Goal: Transaction & Acquisition: Purchase product/service

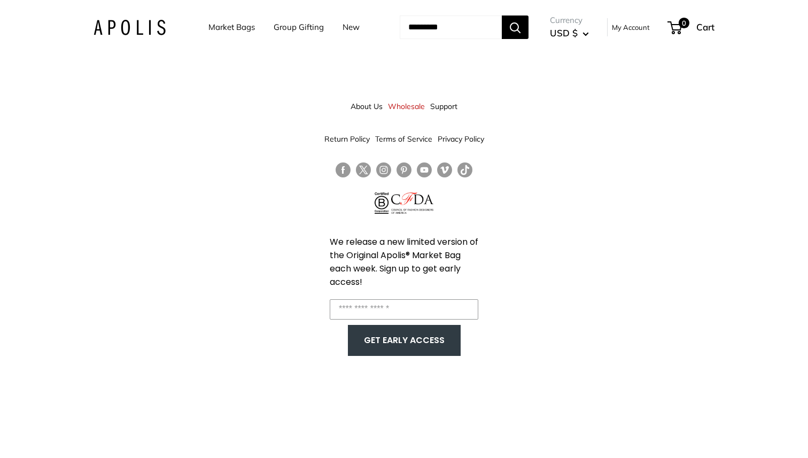
click at [225, 30] on link "Market Bags" at bounding box center [231, 27] width 46 height 15
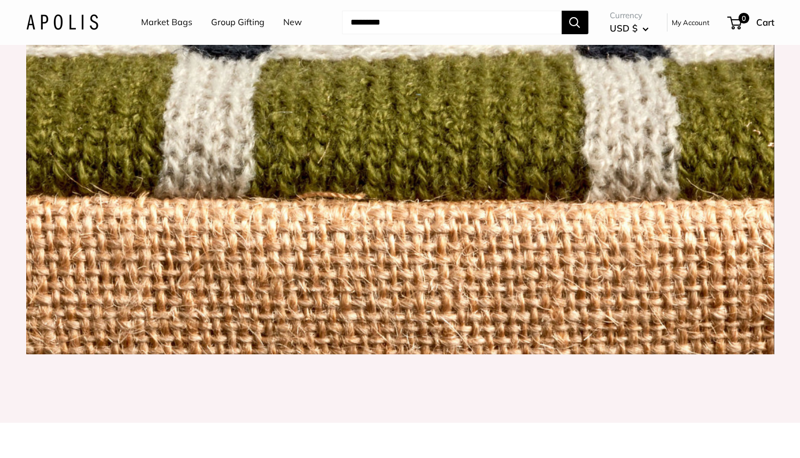
scroll to position [623, 0]
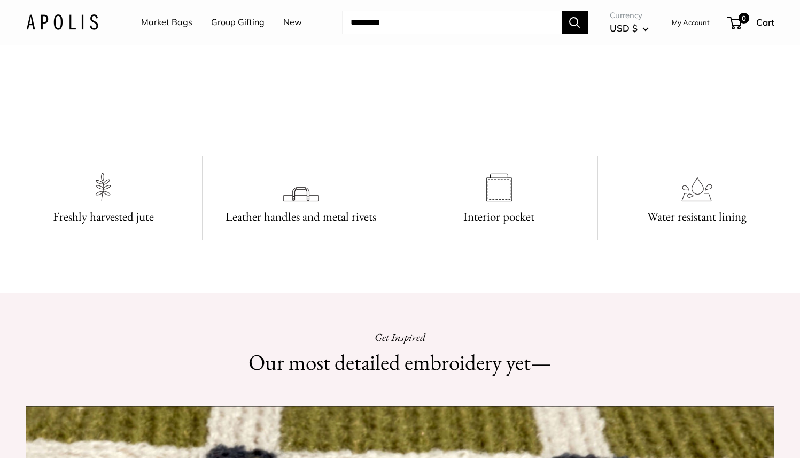
click at [292, 25] on link "New" at bounding box center [292, 22] width 19 height 16
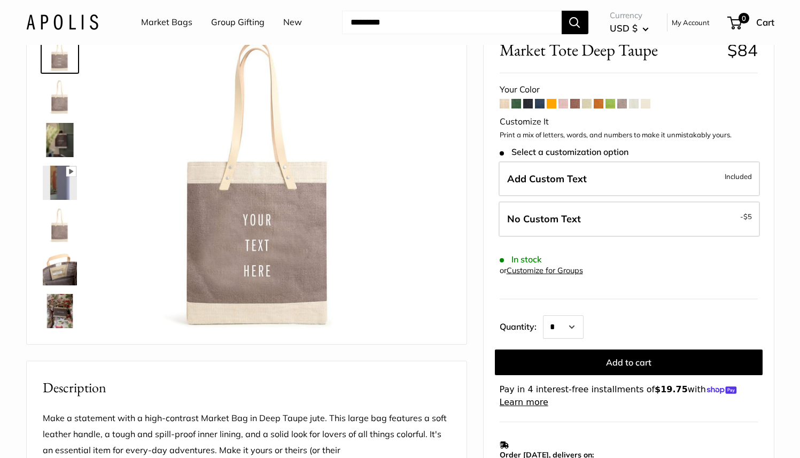
scroll to position [340, 0]
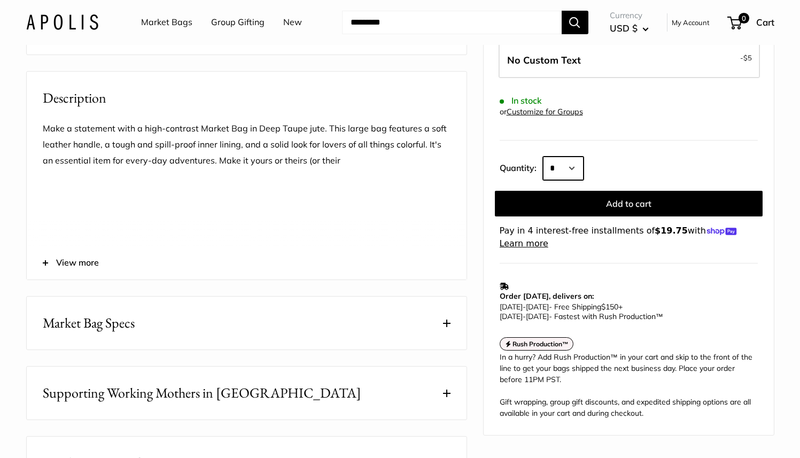
click at [564, 160] on select "* * * * * * * * * *** *** *** *** *** *** *** *** *** *** *** *** *** *** *** *…" at bounding box center [563, 169] width 41 height 24
click at [543, 157] on select "* * * * * * * * * *** *** *** *** *** *** *** *** *** *** *** *** *** *** *** *…" at bounding box center [563, 169] width 41 height 24
click at [564, 161] on select "* * * * * * * * * *** *** *** *** *** *** *** *** *** *** *** *** *** *** *** *…" at bounding box center [563, 169] width 41 height 24
select select "***"
click at [543, 157] on select "* * * * * * * * * *** *** *** *** *** *** *** *** *** *** *** *** *** *** *** *…" at bounding box center [563, 169] width 41 height 24
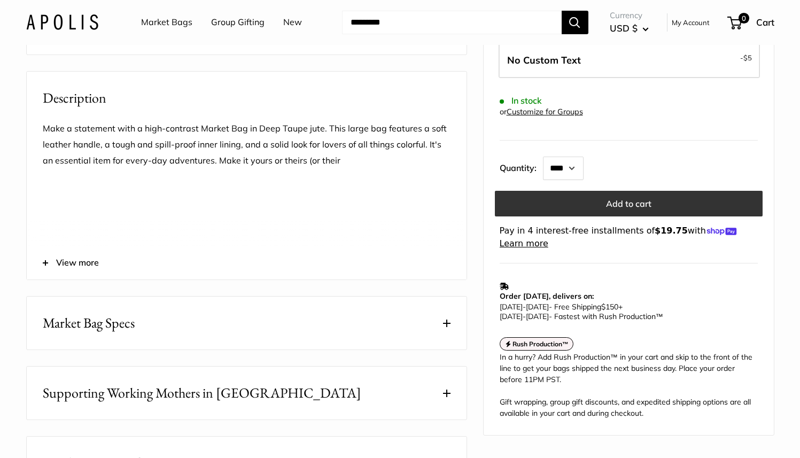
click at [612, 207] on button "Add to cart" at bounding box center [629, 204] width 268 height 26
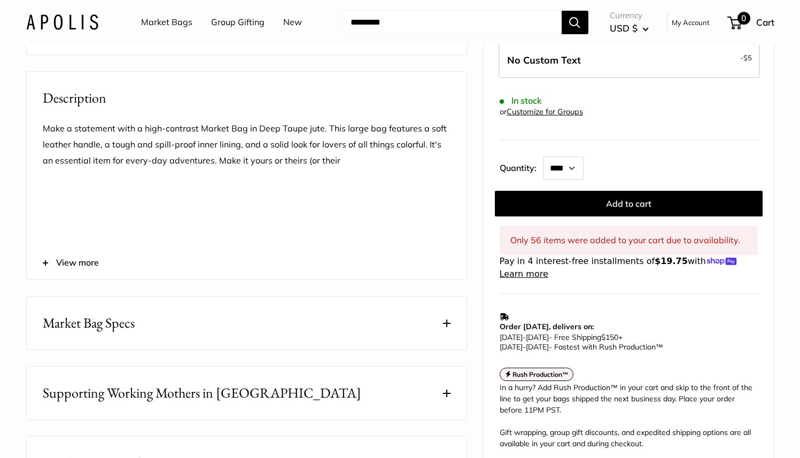
click at [742, 24] on span "0" at bounding box center [743, 18] width 13 height 13
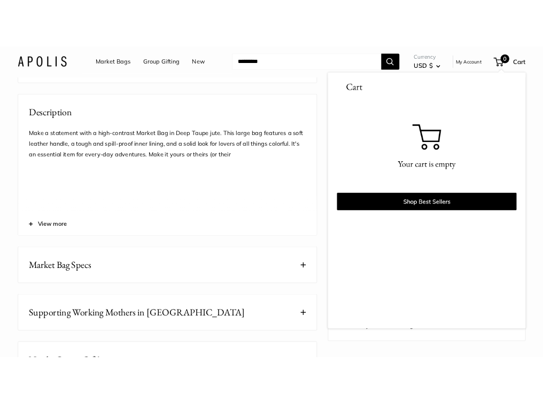
scroll to position [431, 0]
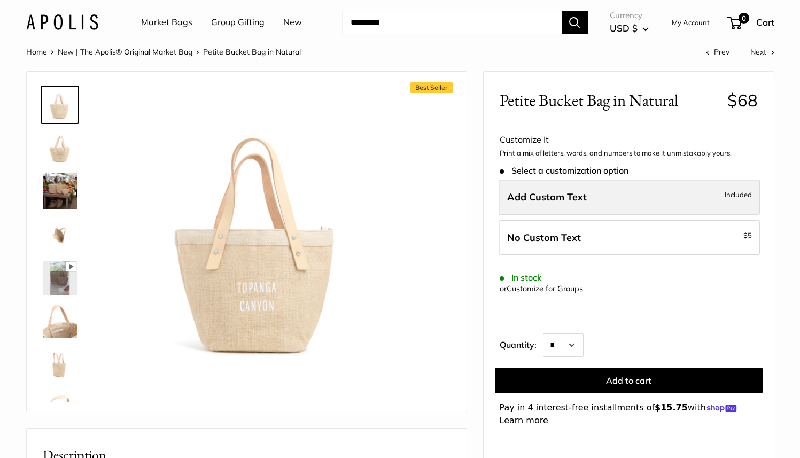
click at [582, 198] on span "Add Custom Text" at bounding box center [547, 197] width 80 height 12
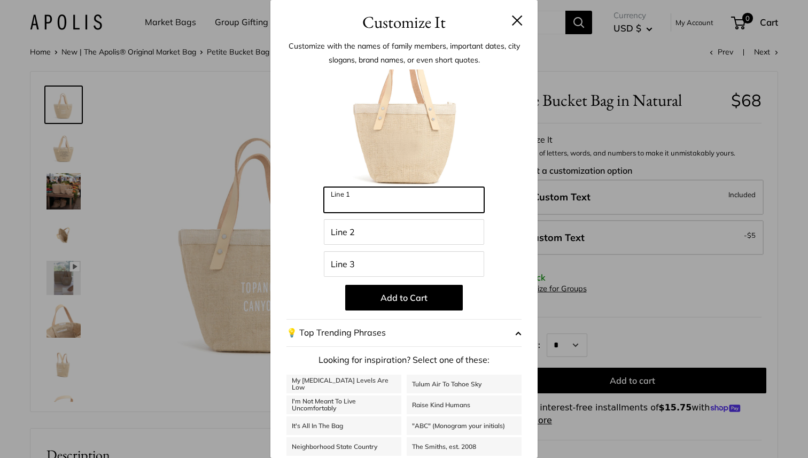
click at [387, 200] on input "Line 1" at bounding box center [404, 200] width 160 height 26
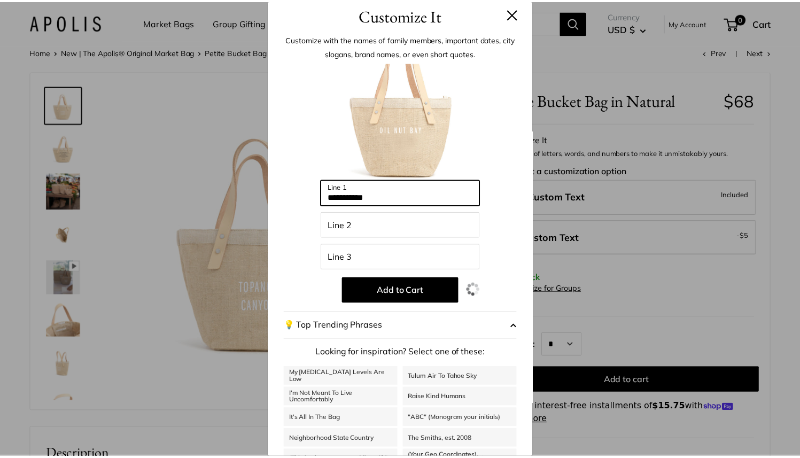
scroll to position [20, 0]
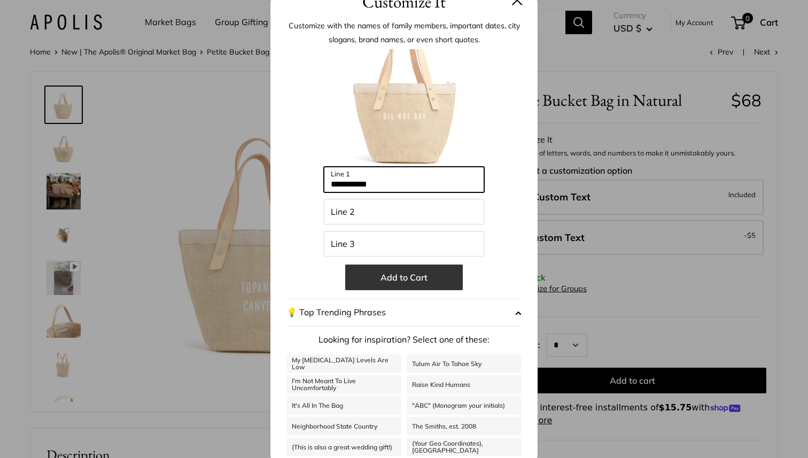
type input "**********"
click at [383, 282] on button "Add to Cart" at bounding box center [404, 277] width 118 height 26
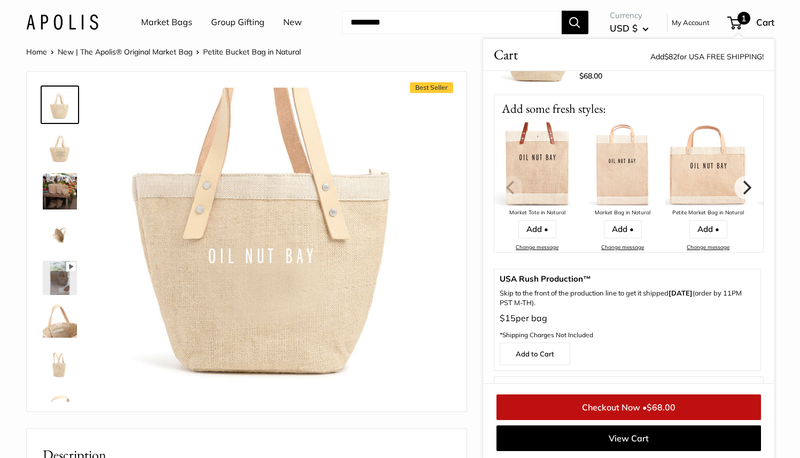
scroll to position [0, 0]
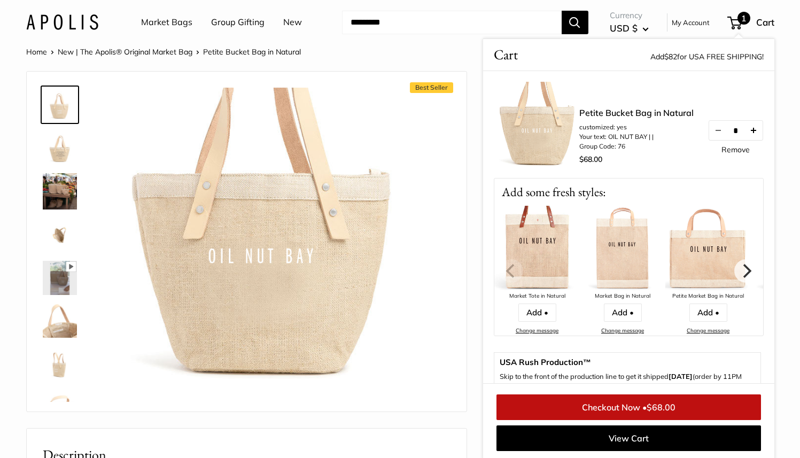
click at [745, 123] on button "Increase quantity by 1" at bounding box center [753, 130] width 18 height 19
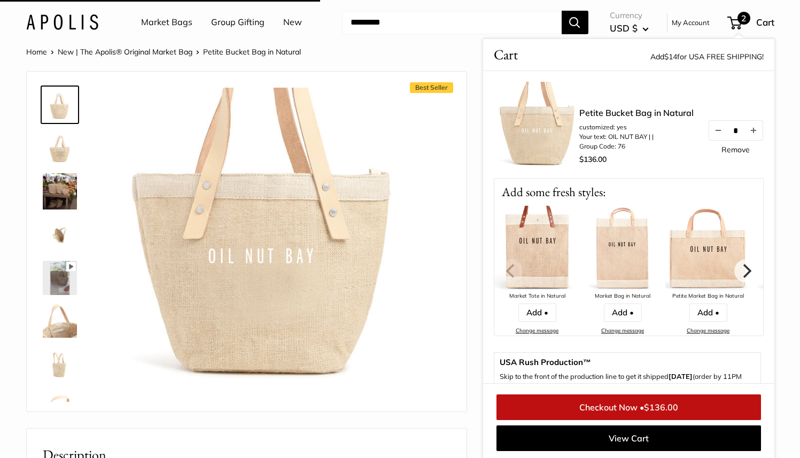
click at [745, 123] on button "Increase quantity by 1" at bounding box center [753, 130] width 18 height 19
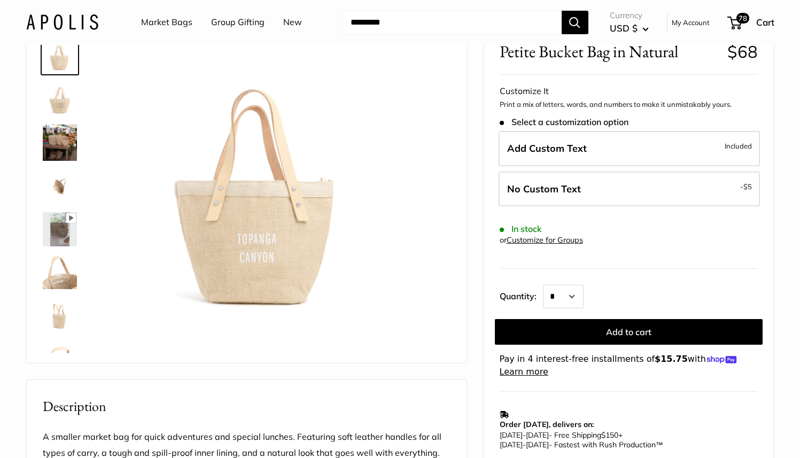
scroll to position [101, 0]
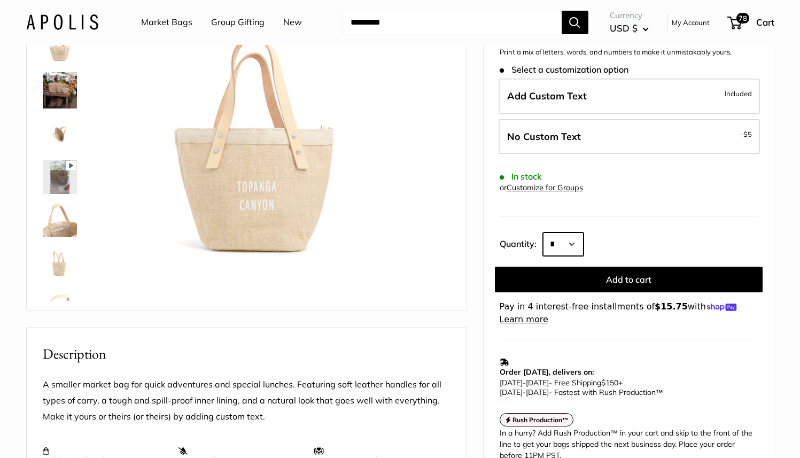
click at [566, 243] on select "* * * * * * * * * *** *** *** *** *** *** *** *** *** *** *** *** *** *** *** *…" at bounding box center [563, 244] width 41 height 24
select select "***"
click at [543, 232] on select "* * * * * * * * * *** *** *** *** *** *** *** *** *** *** *** *** *** *** *** *…" at bounding box center [563, 244] width 41 height 24
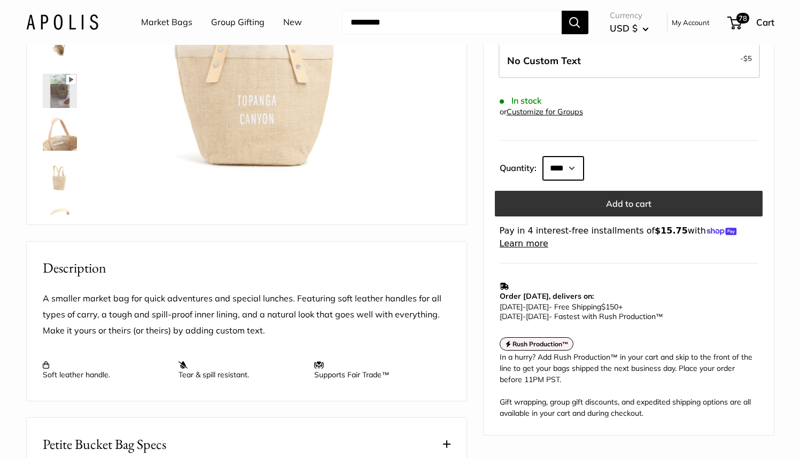
scroll to position [326, 0]
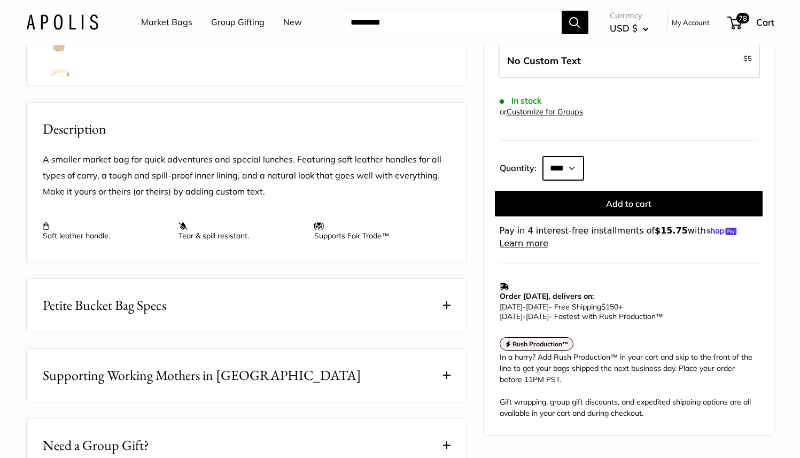
click at [562, 169] on select "* * * * * * * * * *** *** *** *** *** *** *** *** *** *** *** *** *** *** *** *…" at bounding box center [563, 169] width 41 height 24
click at [543, 157] on select "* * * * * * * * * *** *** *** *** *** *** *** *** *** *** *** *** *** *** *** *…" at bounding box center [563, 169] width 41 height 24
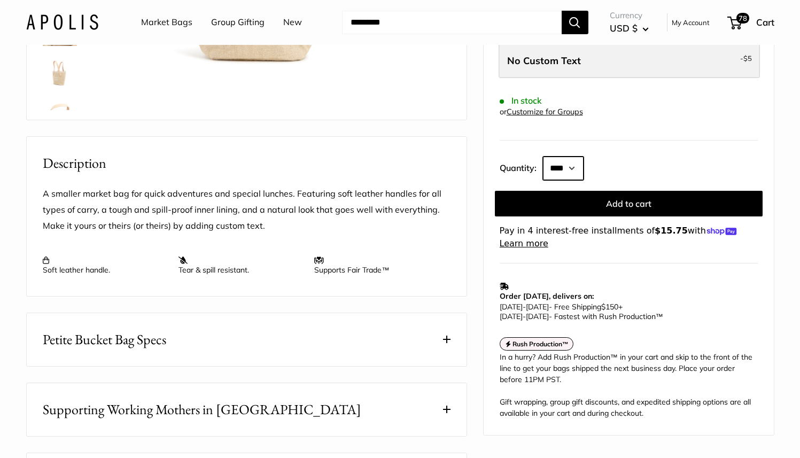
scroll to position [232, 0]
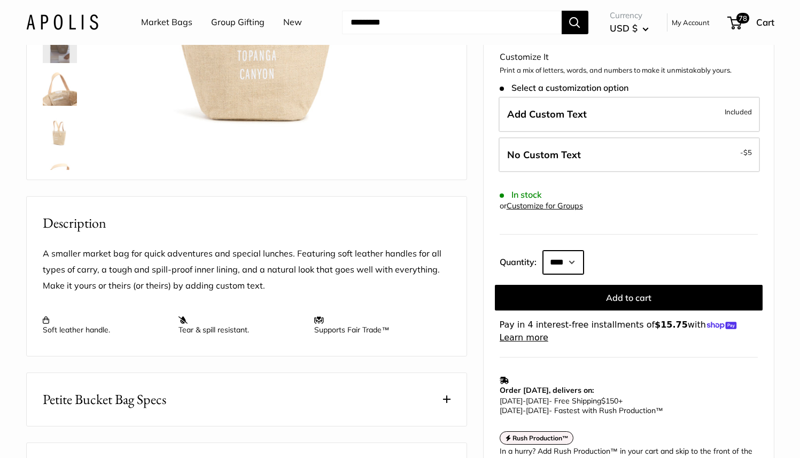
click at [557, 258] on select "* * * * * * * * * *** *** *** *** *** *** *** *** *** *** *** *** *** *** *** *…" at bounding box center [563, 263] width 41 height 24
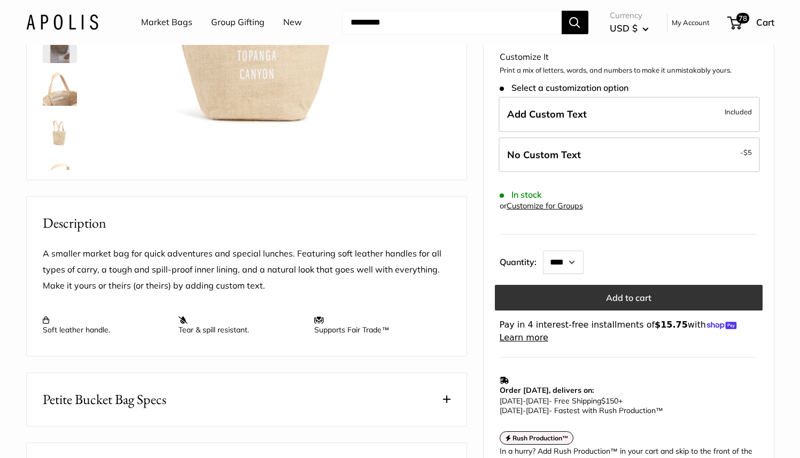
click at [628, 297] on button "Add to cart" at bounding box center [629, 298] width 268 height 26
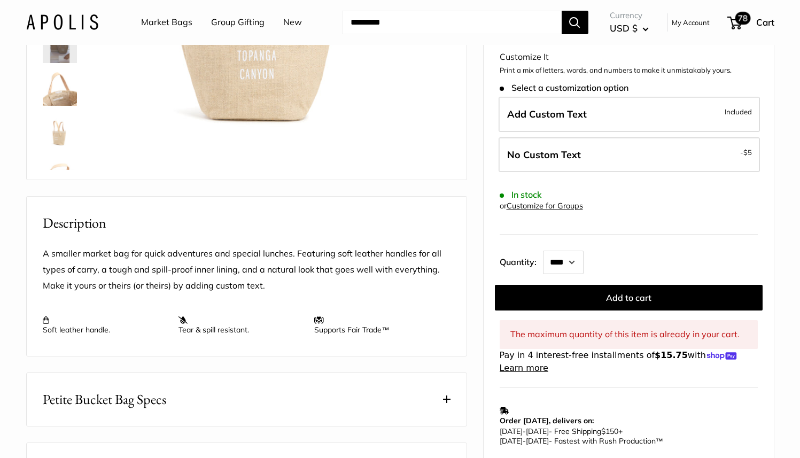
click at [739, 20] on span "78" at bounding box center [742, 18] width 15 height 13
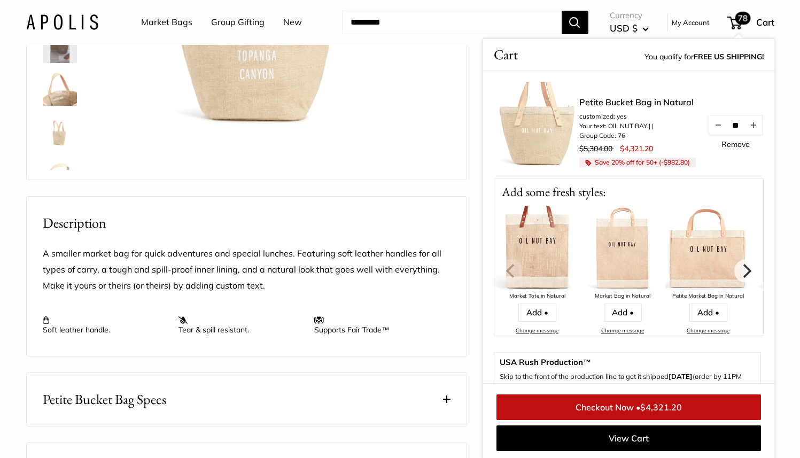
click at [732, 141] on link "Remove" at bounding box center [735, 144] width 28 height 7
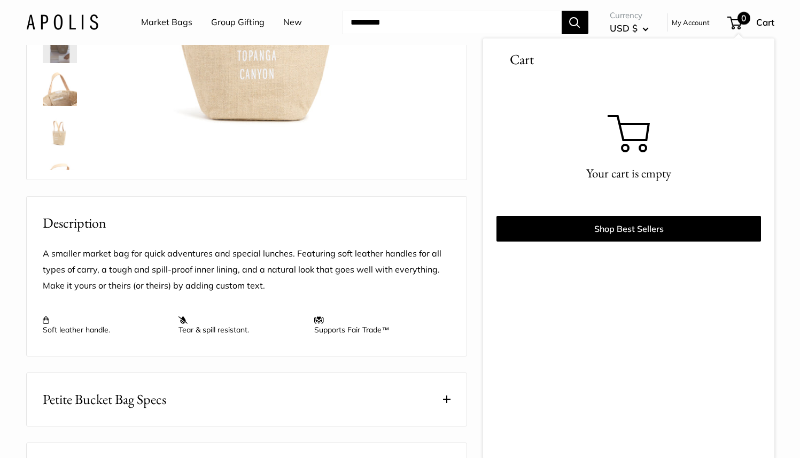
click at [399, 257] on div "A smaller market bag for quick adventures and special lunches. Featuring soft l…" at bounding box center [247, 295] width 440 height 122
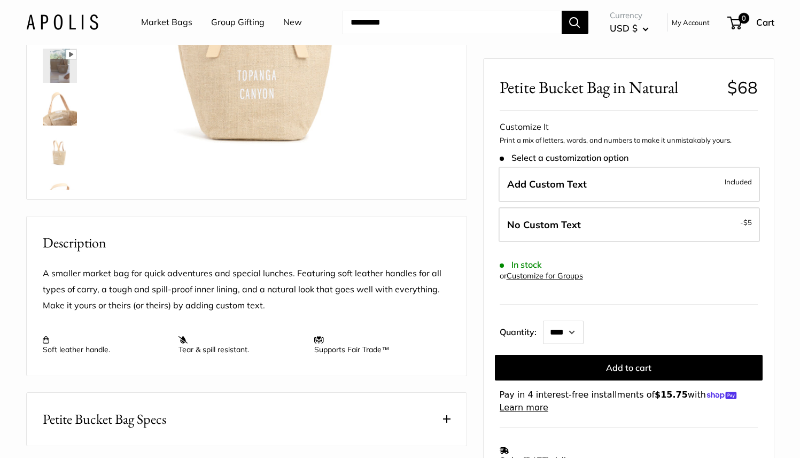
scroll to position [213, 0]
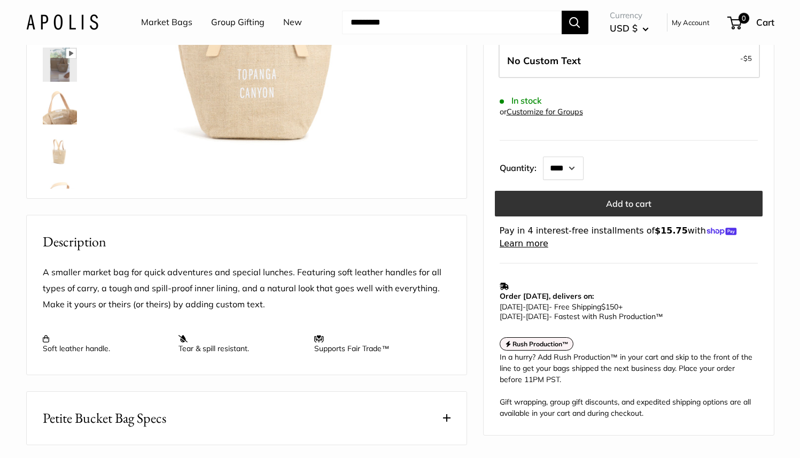
click at [614, 196] on button "Add to cart" at bounding box center [629, 204] width 268 height 26
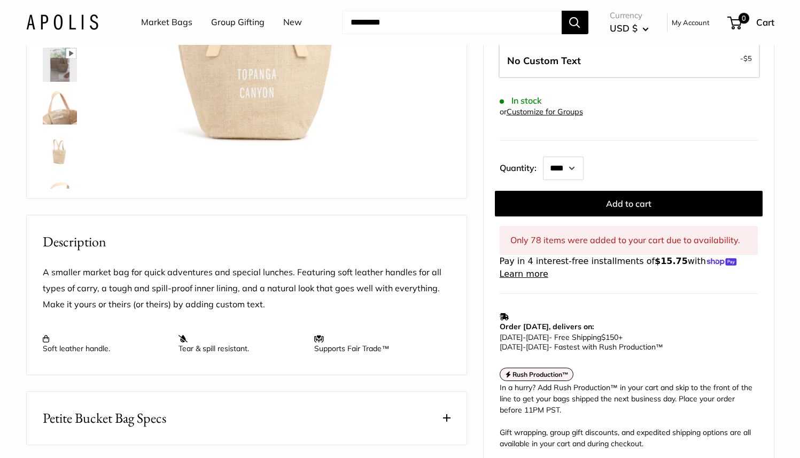
click at [674, 113] on form "Customize It Print a mix of letters, words, and numbers to make it unmistakably…" at bounding box center [629, 117] width 258 height 325
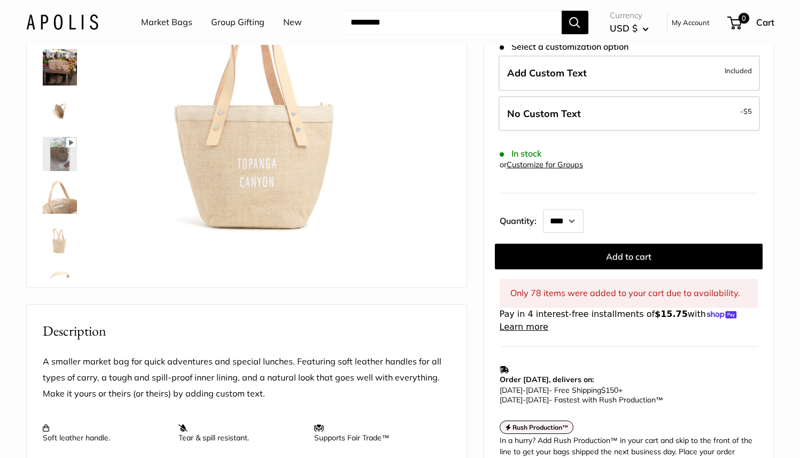
scroll to position [0, 0]
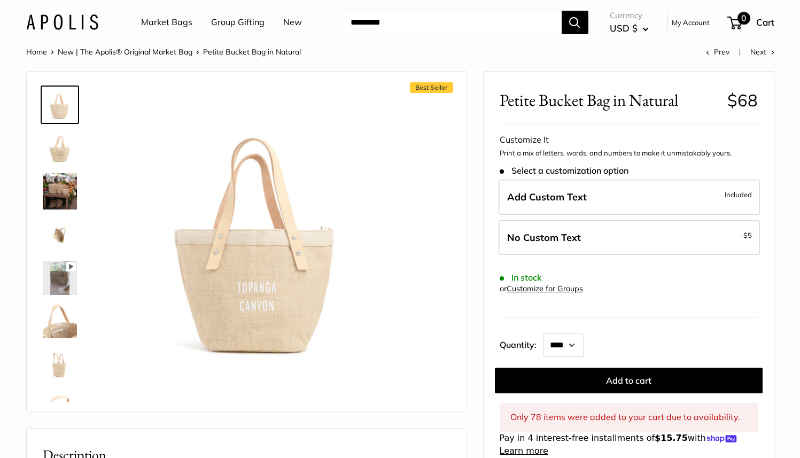
click at [739, 24] on span "0" at bounding box center [734, 23] width 14 height 13
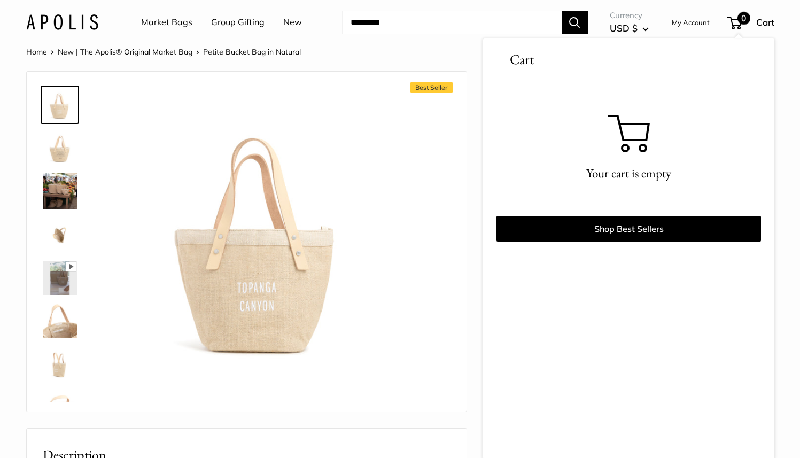
scroll to position [1, 0]
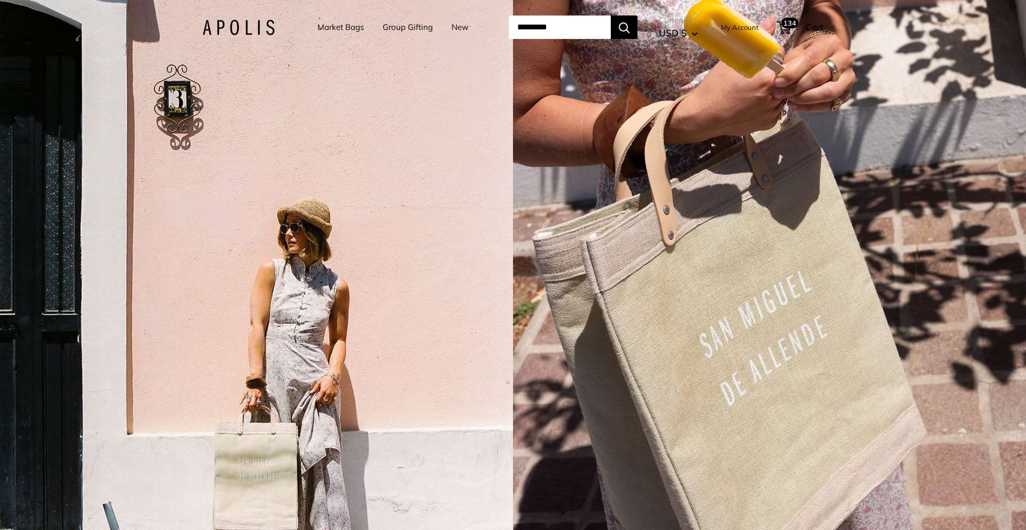
click at [337, 25] on link "Market Bags" at bounding box center [340, 27] width 46 height 15
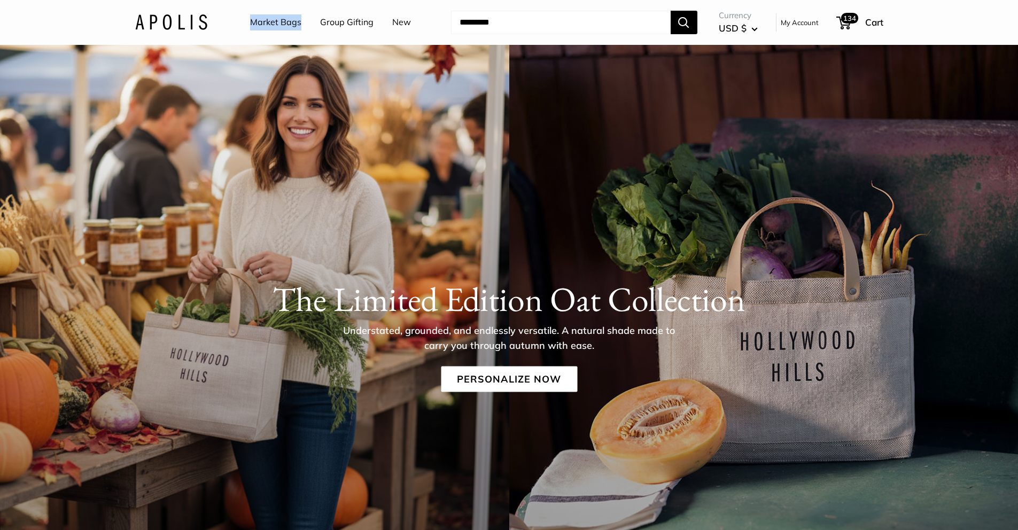
click at [341, 23] on link "Group Gifting" at bounding box center [346, 22] width 53 height 16
click at [848, 22] on span "134" at bounding box center [849, 18] width 20 height 13
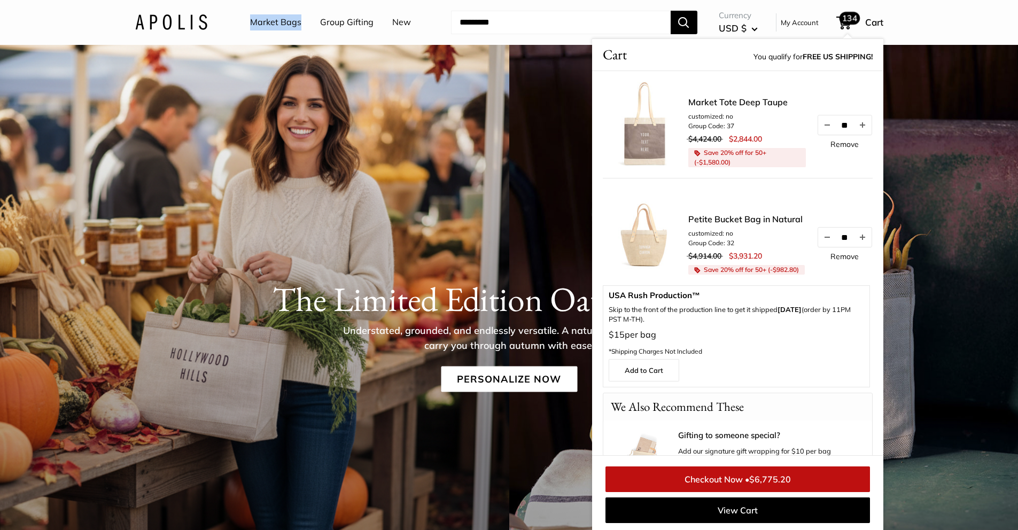
click at [834, 144] on link "Remove" at bounding box center [844, 144] width 28 height 7
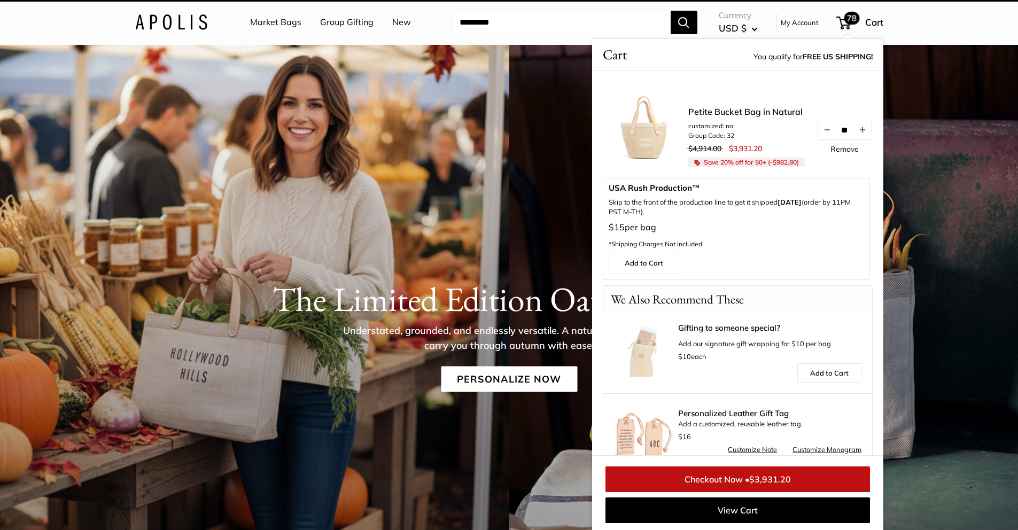
click at [831, 244] on p "$15 per bag *Shipping Charges Not Included" at bounding box center [736, 236] width 255 height 32
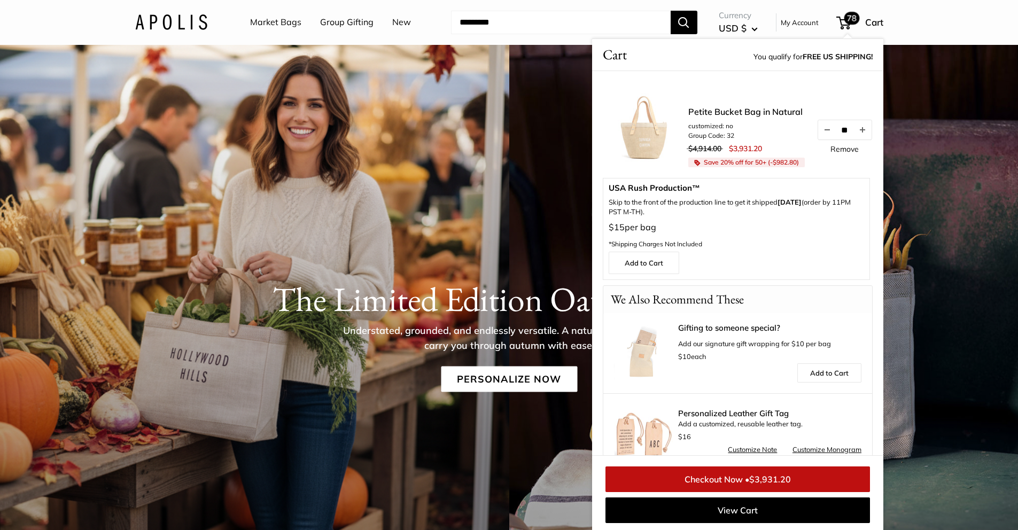
click at [844, 145] on link "Remove" at bounding box center [844, 148] width 28 height 7
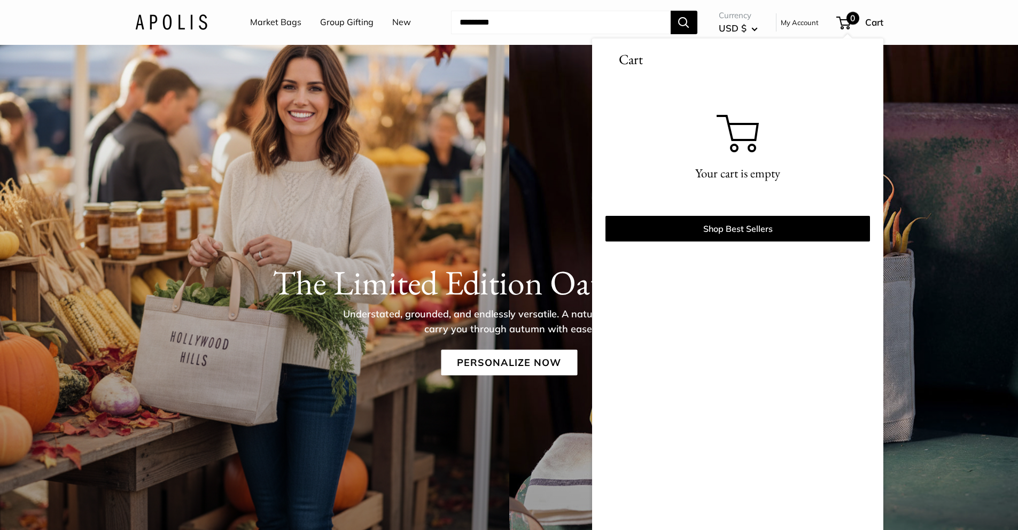
scroll to position [18, 0]
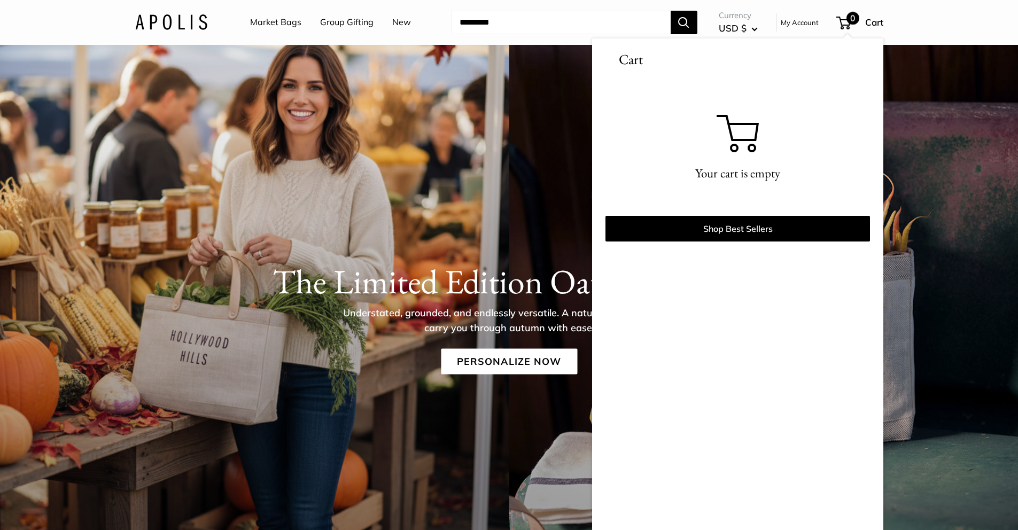
click at [798, 24] on link "My Account" at bounding box center [800, 22] width 38 height 13
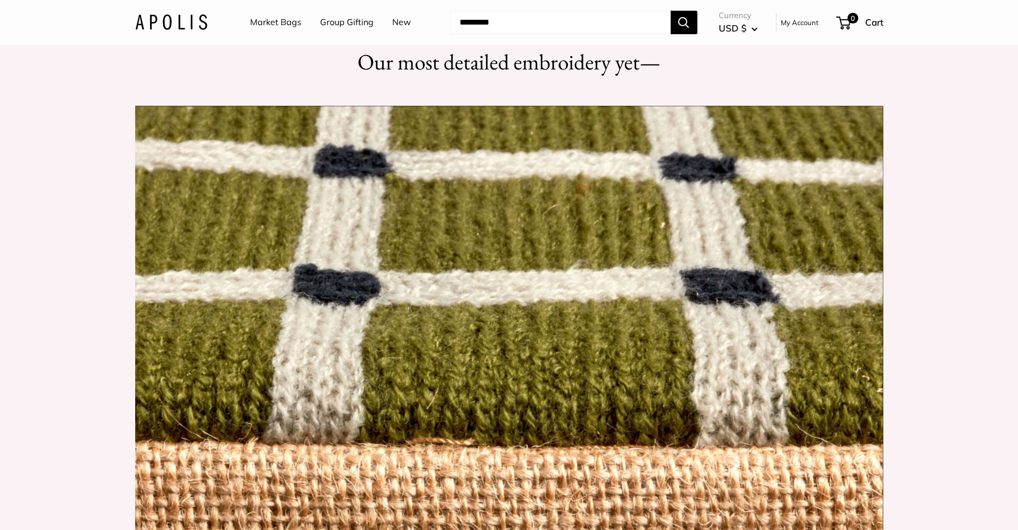
scroll to position [1024, 0]
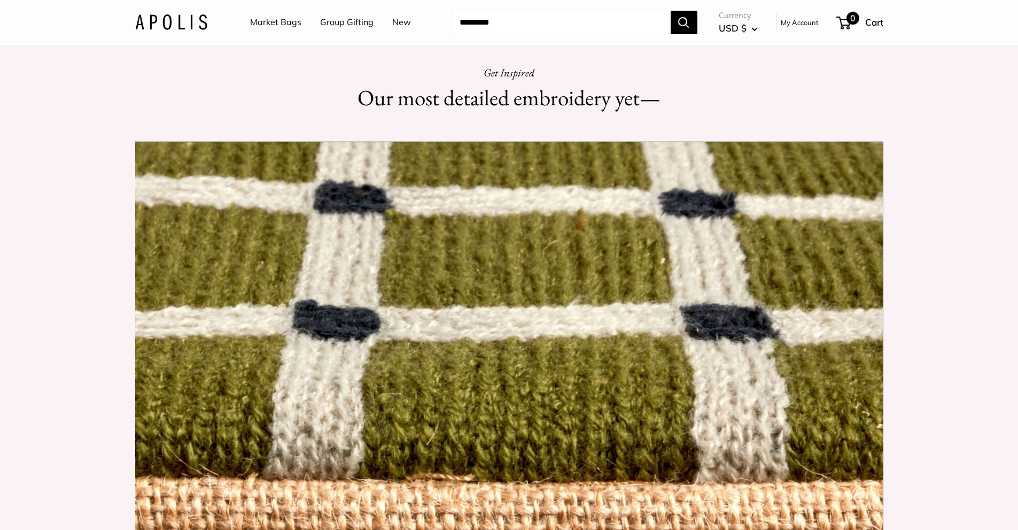
click at [837, 21] on span "0" at bounding box center [843, 23] width 14 height 13
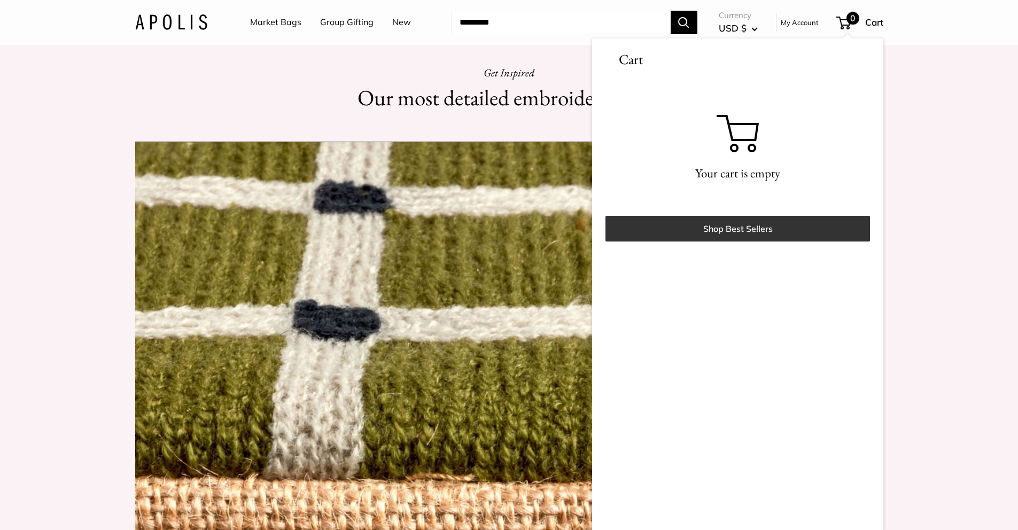
click at [744, 229] on link "Shop Best Sellers" at bounding box center [737, 229] width 264 height 26
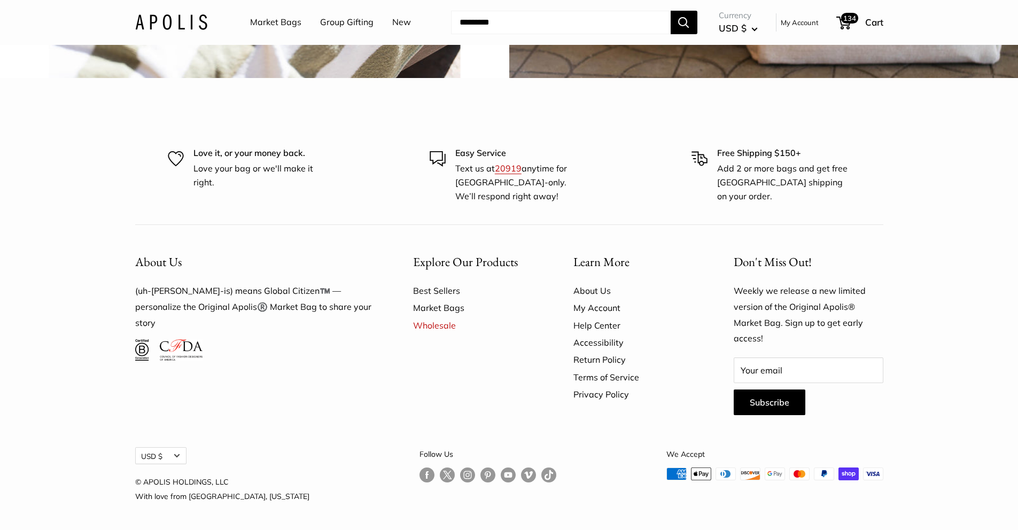
scroll to position [3276, 0]
click at [450, 306] on link "Market Bags" at bounding box center [474, 307] width 123 height 17
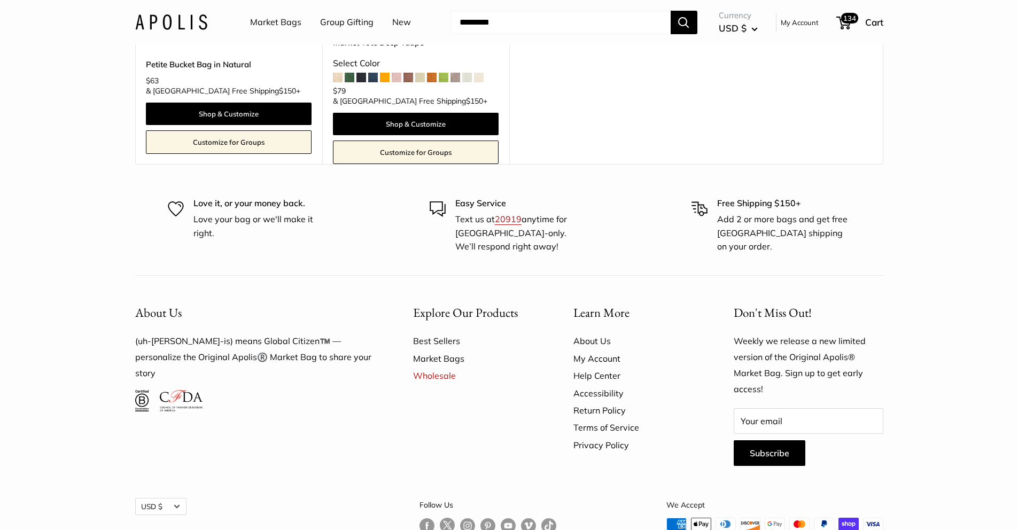
scroll to position [1602, 0]
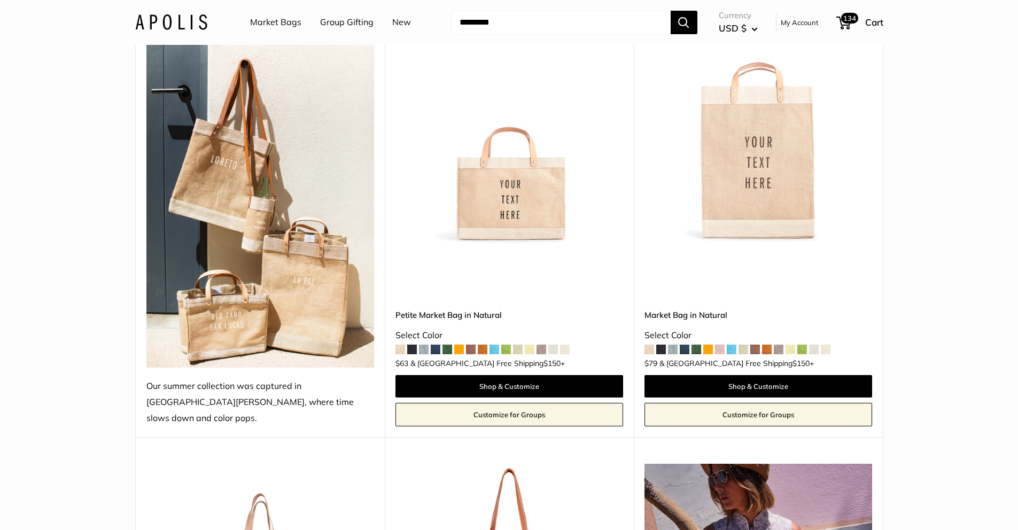
scroll to position [232, 0]
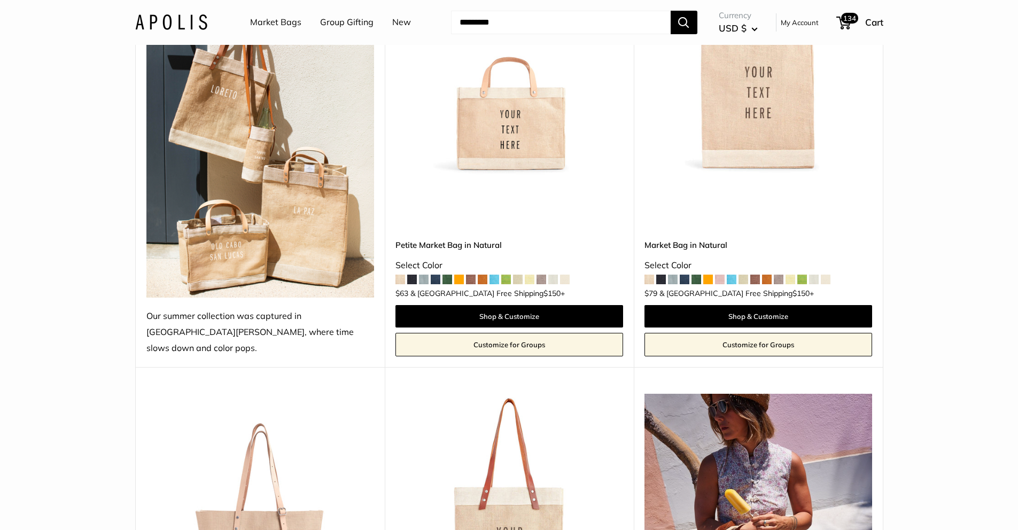
click at [0, 0] on img at bounding box center [0, 0] width 0 height 0
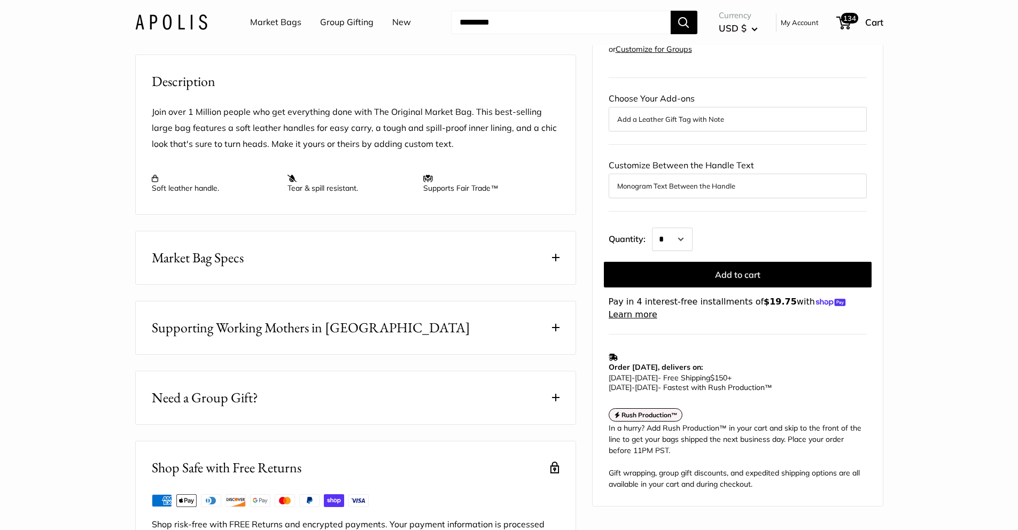
scroll to position [523, 0]
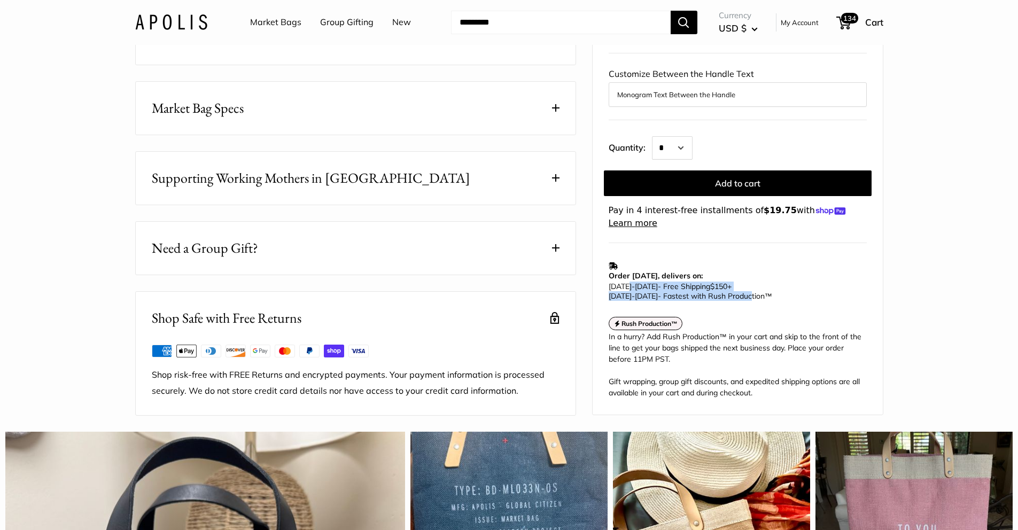
drag, startPoint x: 629, startPoint y: 297, endPoint x: 751, endPoint y: 301, distance: 121.9
click at [751, 301] on p "Sep 18 - Sep 23 - Free Shipping $150 + Sep 10 - Sep 11 - Fastest with Rush Prod…" at bounding box center [735, 291] width 253 height 19
click at [691, 298] on span "Sep 10 - Sep 11 - Fastest with Rush Production™" at bounding box center [691, 297] width 164 height 10
drag, startPoint x: 763, startPoint y: 305, endPoint x: 713, endPoint y: 305, distance: 49.7
click at [614, 293] on p "Sep 18 - Sep 23 - Free Shipping $150 + Sep 10 - Sep 11 - Fastest with Rush Prod…" at bounding box center [735, 291] width 253 height 19
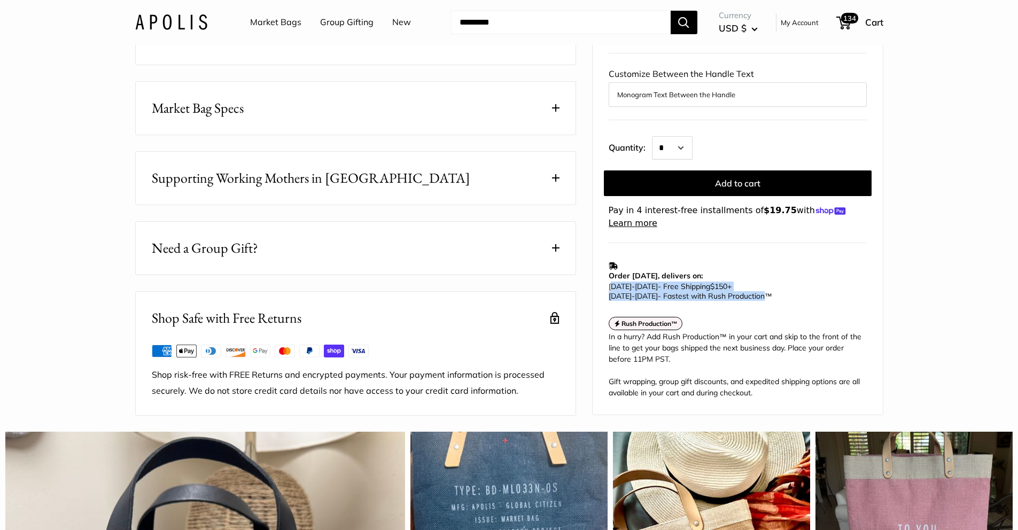
click at [713, 301] on span "Sep 10 - Sep 11 - Fastest with Rush Production™" at bounding box center [691, 297] width 164 height 10
drag, startPoint x: 676, startPoint y: 369, endPoint x: 617, endPoint y: 345, distance: 63.5
click at [617, 345] on div "In a hurry? Add Rush Production™ in your cart and skip to the front of the line…" at bounding box center [738, 365] width 258 height 67
click at [690, 357] on div "In a hurry? Add Rush Production™ in your cart and skip to the front of the line…" at bounding box center [738, 365] width 258 height 67
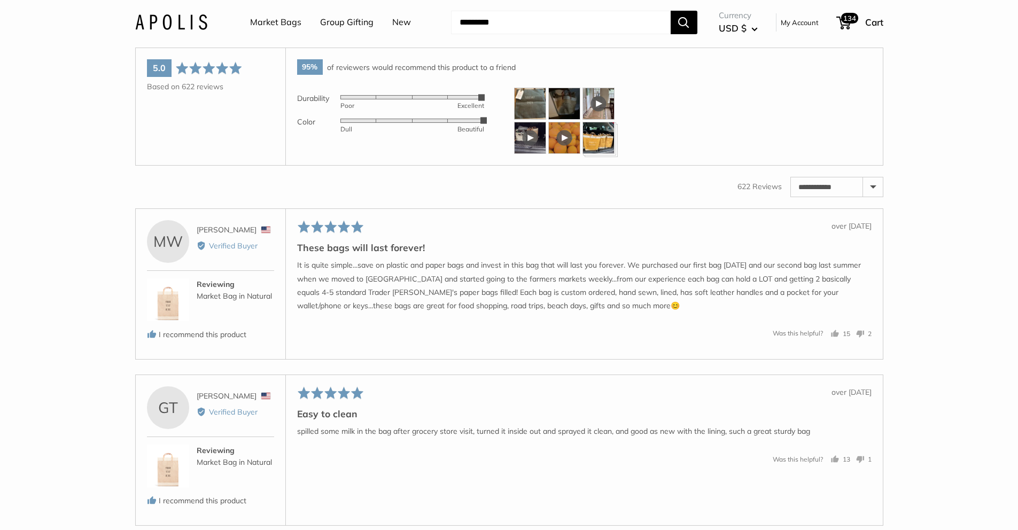
scroll to position [1817, 0]
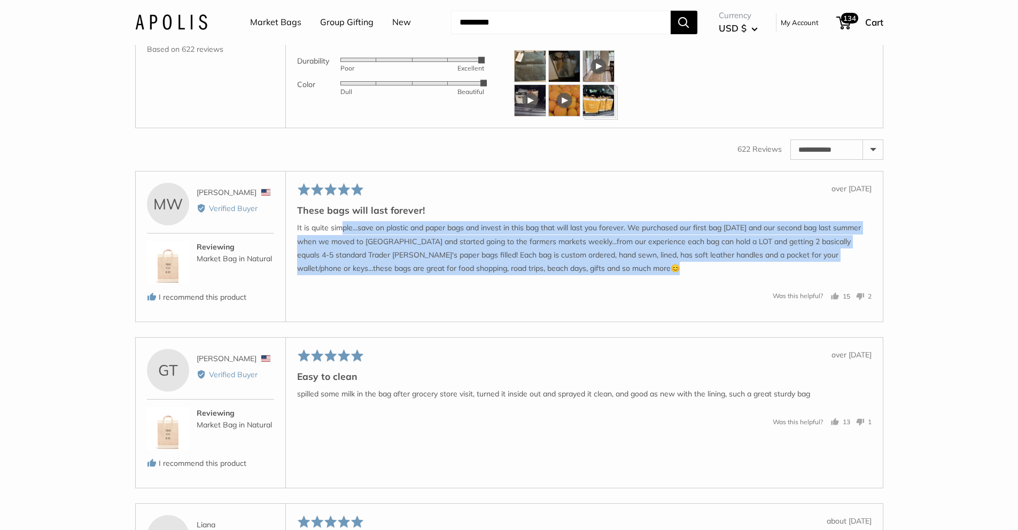
drag, startPoint x: 344, startPoint y: 242, endPoint x: 587, endPoint y: 287, distance: 247.9
click at [604, 292] on div "Rated 5 out of 5 Review posted over 8 years ago These bags will last forever! I…" at bounding box center [584, 246] width 598 height 151
click at [458, 271] on p "It is quite simple...save on plastic and paper bags and invest in this bag that…" at bounding box center [584, 248] width 574 height 54
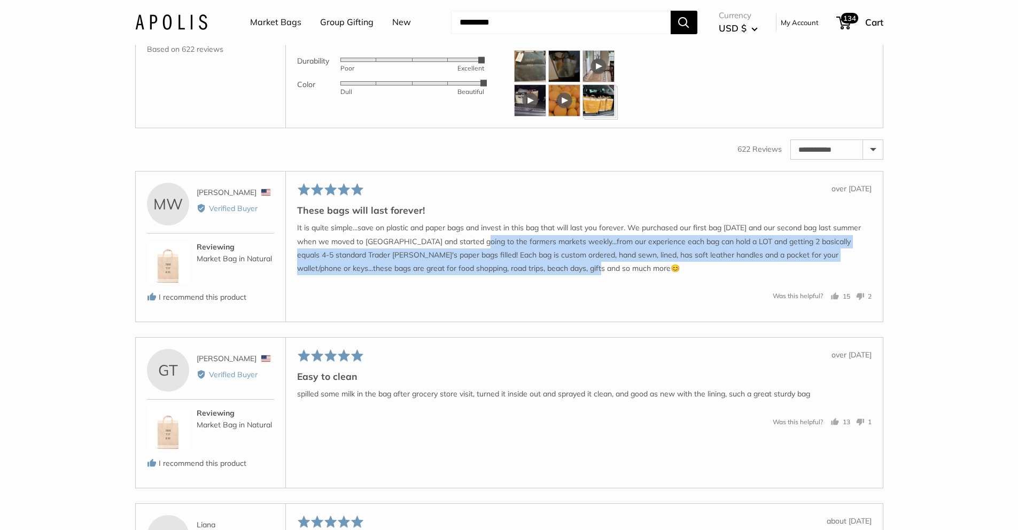
drag, startPoint x: 644, startPoint y: 277, endPoint x: 552, endPoint y: 262, distance: 93.1
click at [485, 251] on p "It is quite simple...save on plastic and paper bags and invest in this bag that…" at bounding box center [584, 248] width 574 height 54
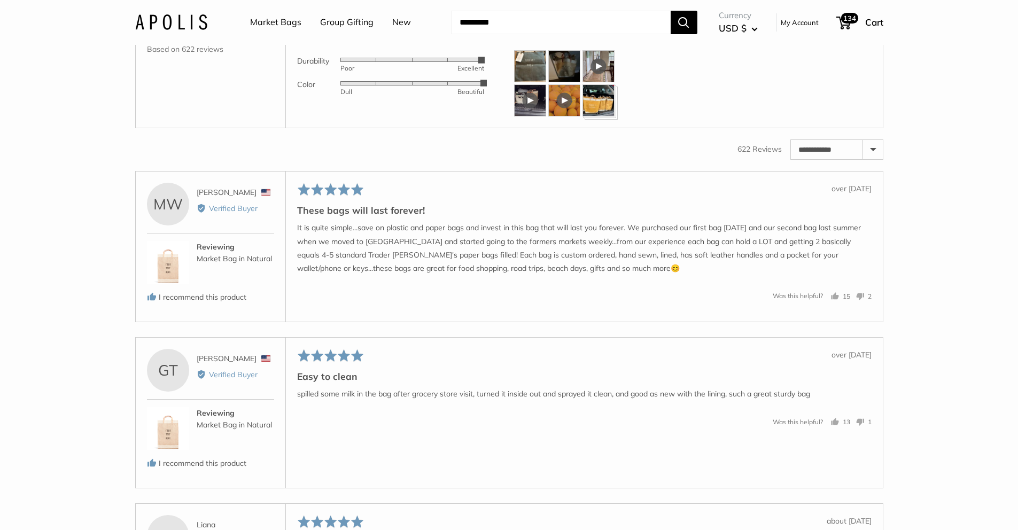
click at [607, 263] on p "It is quite simple...save on plastic and paper bags and invest in this bag that…" at bounding box center [584, 248] width 574 height 54
click at [667, 257] on p "It is quite simple...save on plastic and paper bags and invest in this bag that…" at bounding box center [584, 248] width 574 height 54
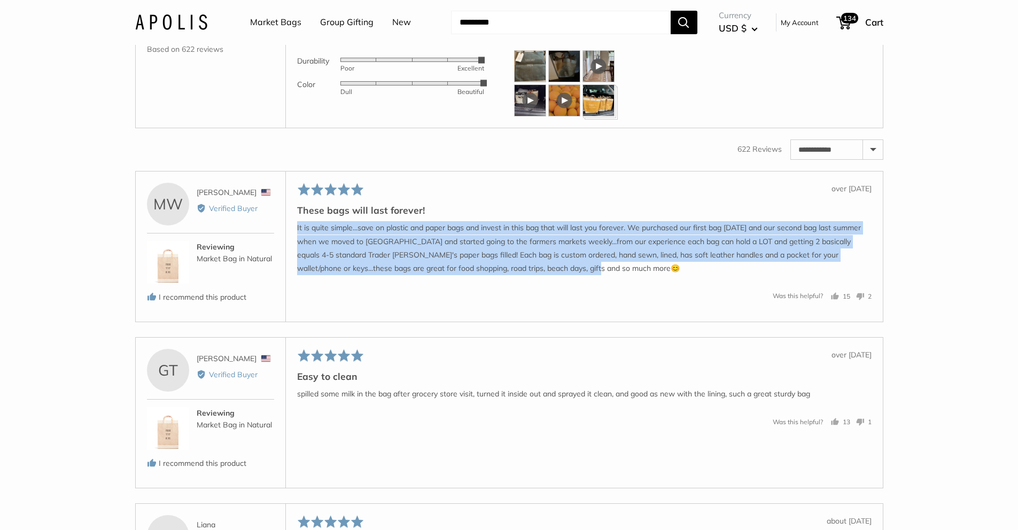
drag, startPoint x: 618, startPoint y: 234, endPoint x: 686, endPoint y: 285, distance: 84.3
click at [686, 275] on div "These bags will last forever! It is quite simple...save on plastic and paper ba…" at bounding box center [584, 240] width 574 height 72
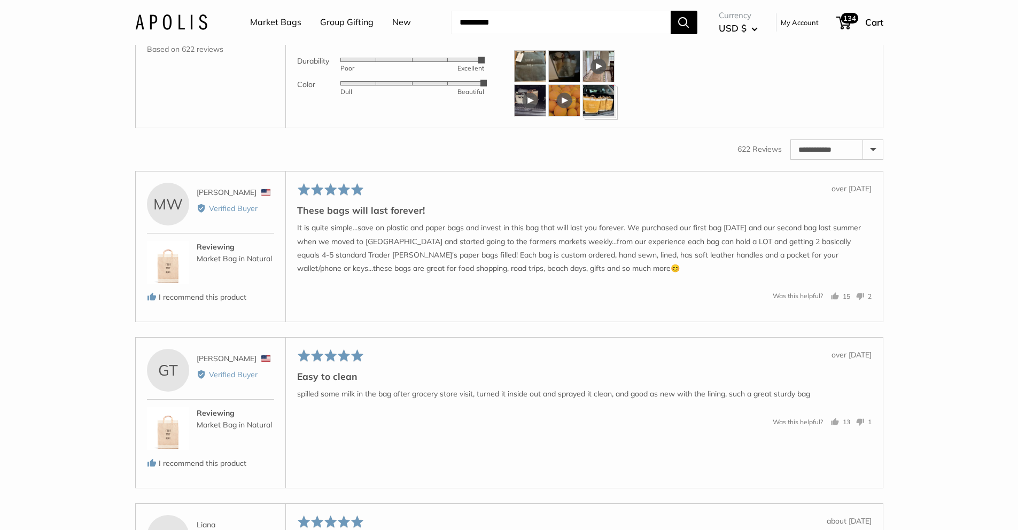
click at [577, 270] on p "It is quite simple...save on plastic and paper bags and invest in this bag that…" at bounding box center [584, 248] width 574 height 54
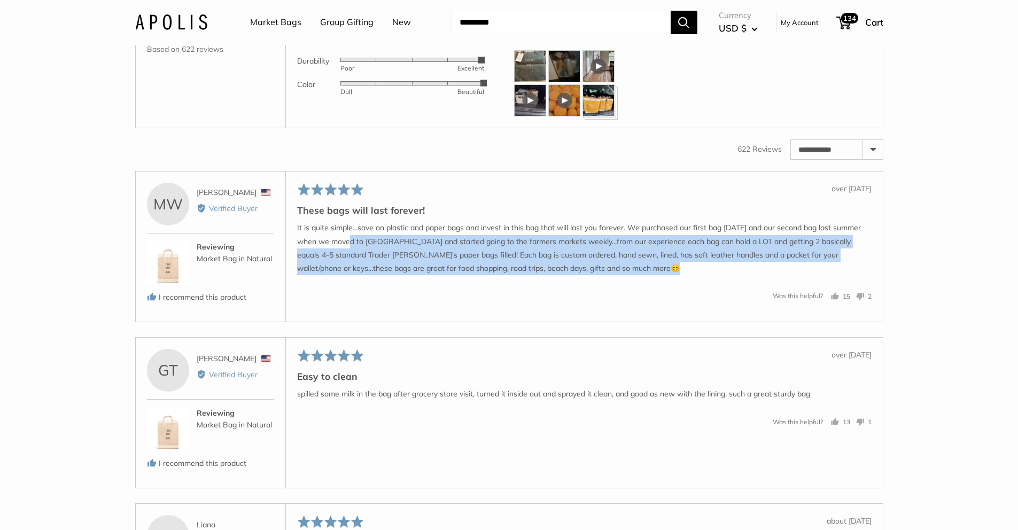
drag, startPoint x: 357, startPoint y: 254, endPoint x: 399, endPoint y: 268, distance: 44.1
click at [532, 295] on div "Rated 5 out of 5 Review posted over 8 years ago These bags will last forever! I…" at bounding box center [584, 246] width 598 height 151
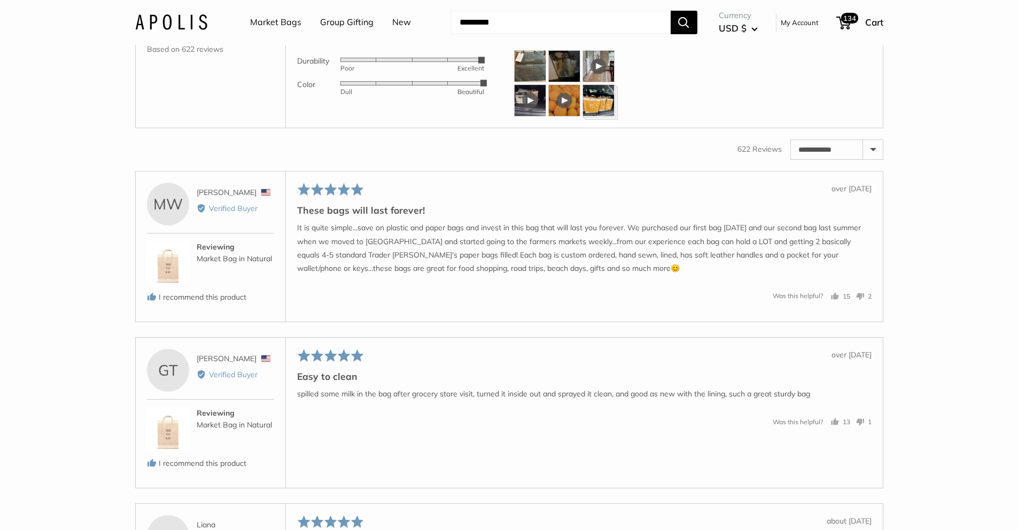
click at [398, 268] on p "It is quite simple...save on plastic and paper bags and invest in this bag that…" at bounding box center [584, 248] width 574 height 54
click at [528, 273] on p "It is quite simple...save on plastic and paper bags and invest in this bag that…" at bounding box center [584, 248] width 574 height 54
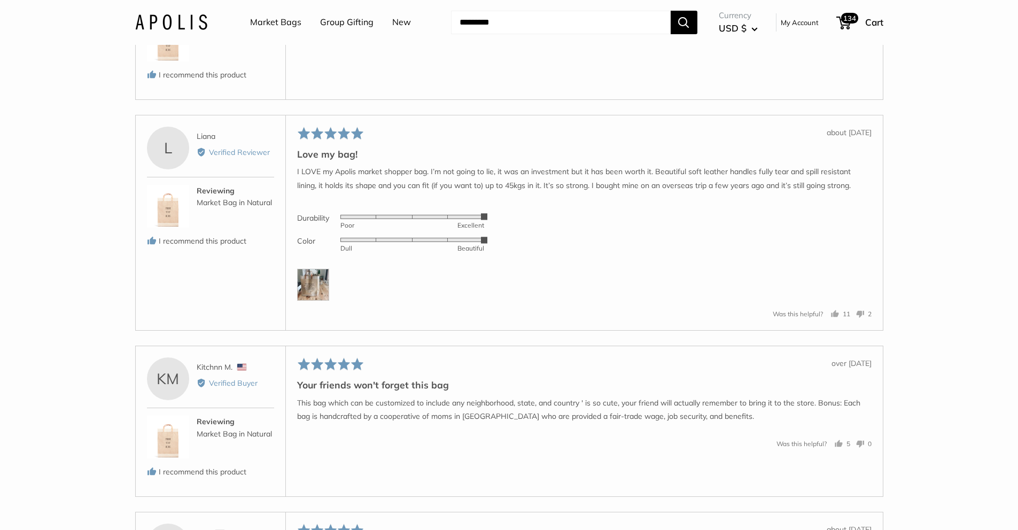
scroll to position [2317, 0]
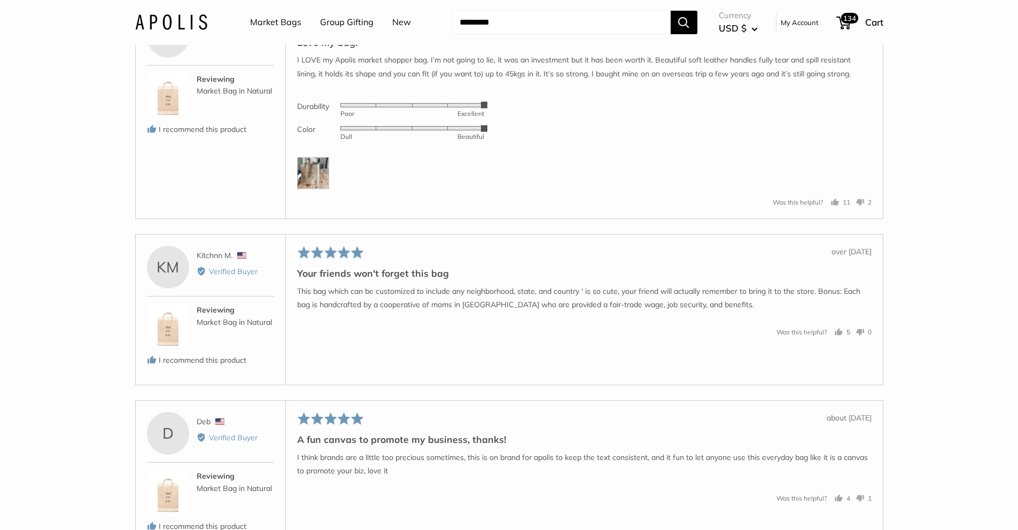
click at [312, 183] on img at bounding box center [313, 173] width 32 height 32
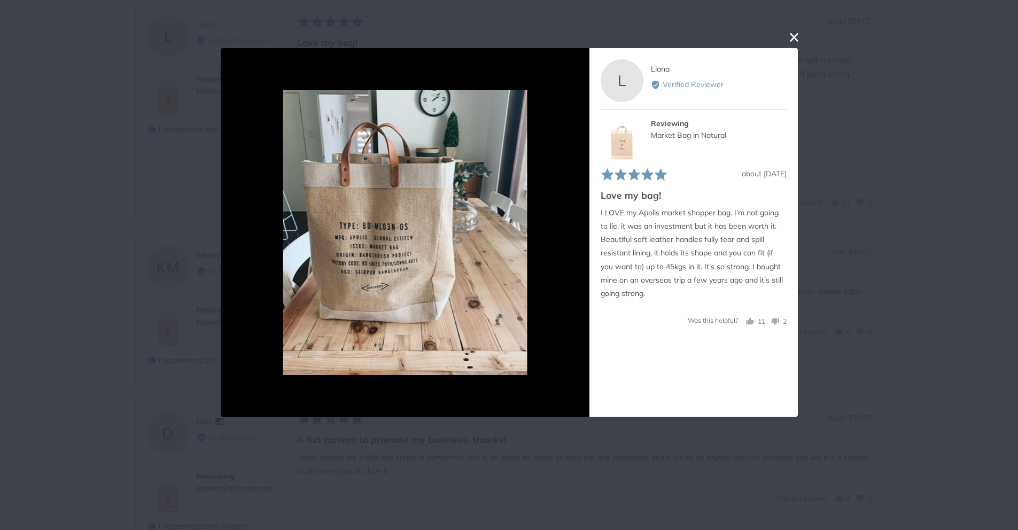
click at [793, 43] on button "close this modal window" at bounding box center [794, 37] width 13 height 13
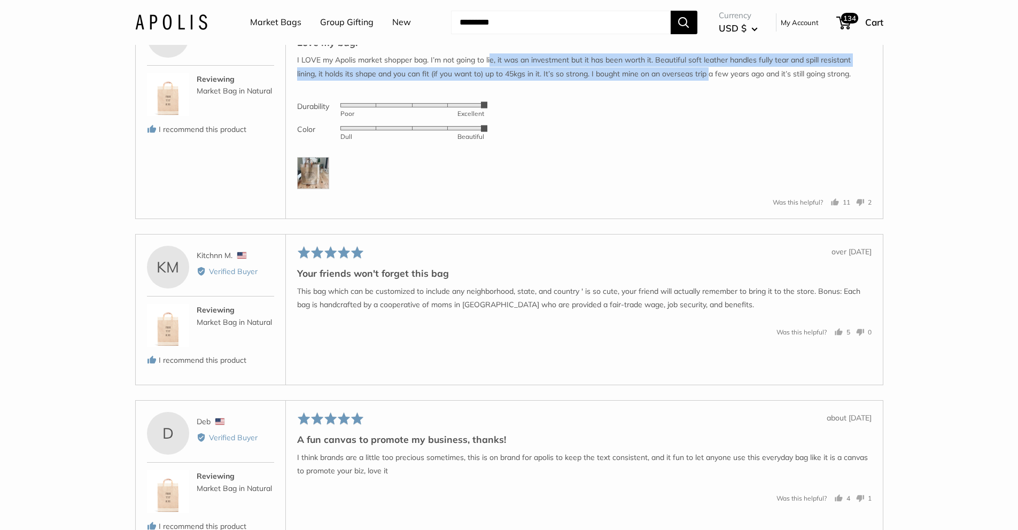
drag, startPoint x: 498, startPoint y: 76, endPoint x: 710, endPoint y: 91, distance: 212.1
click at [710, 80] on p "I LOVE my Apolis market shopper bag. I’m not going to lie, it was an investment…" at bounding box center [584, 66] width 574 height 27
click at [652, 69] on p "I LOVE my Apolis market shopper bag. I’m not going to lie, it was an investment…" at bounding box center [584, 66] width 574 height 27
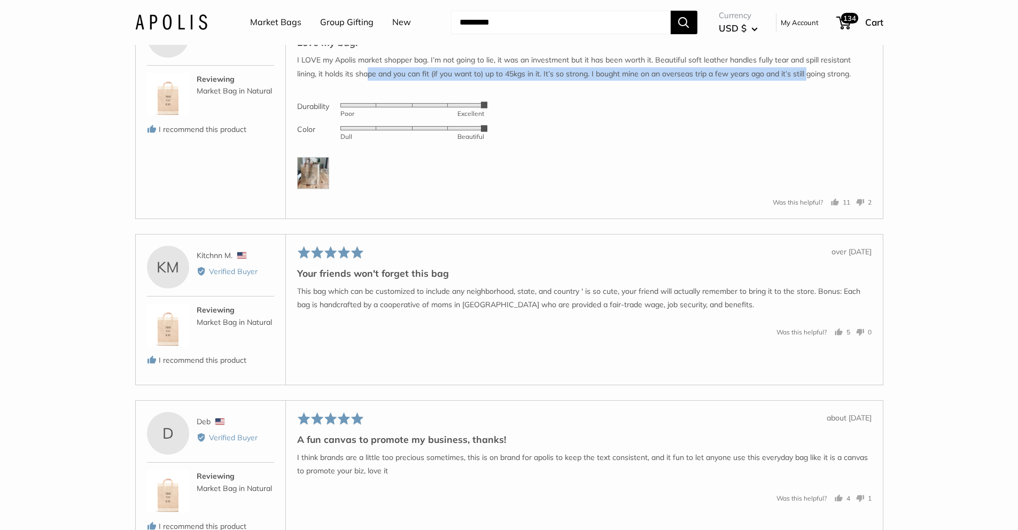
drag, startPoint x: 808, startPoint y: 95, endPoint x: 371, endPoint y: 81, distance: 436.8
click at [370, 80] on p "I LOVE my Apolis market shopper bag. I’m not going to lie, it was an investment…" at bounding box center [584, 66] width 574 height 27
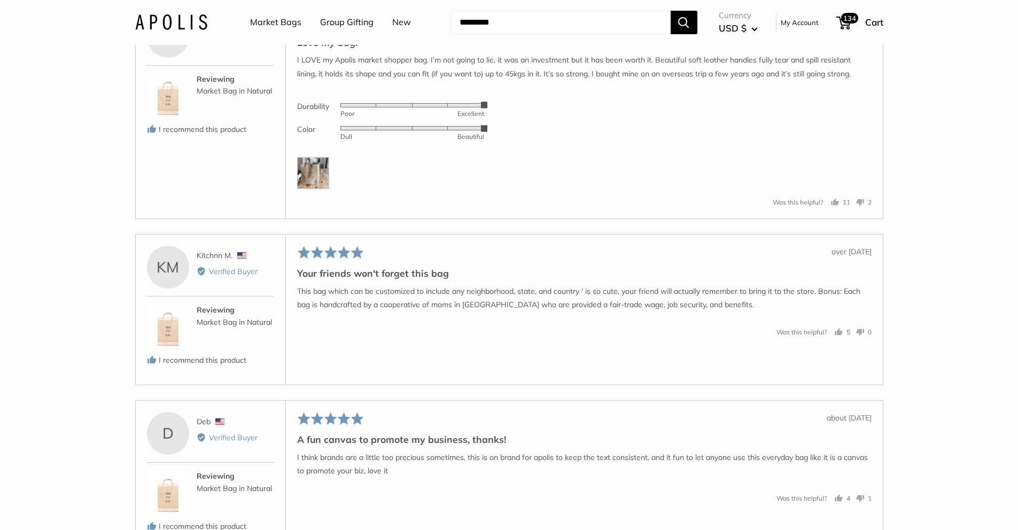
click at [371, 80] on p "I LOVE my Apolis market shopper bag. I’m not going to lie, it was an investment…" at bounding box center [584, 66] width 574 height 27
click at [537, 80] on p "I LOVE my Apolis market shopper bag. I’m not going to lie, it was an investment…" at bounding box center [584, 66] width 574 height 27
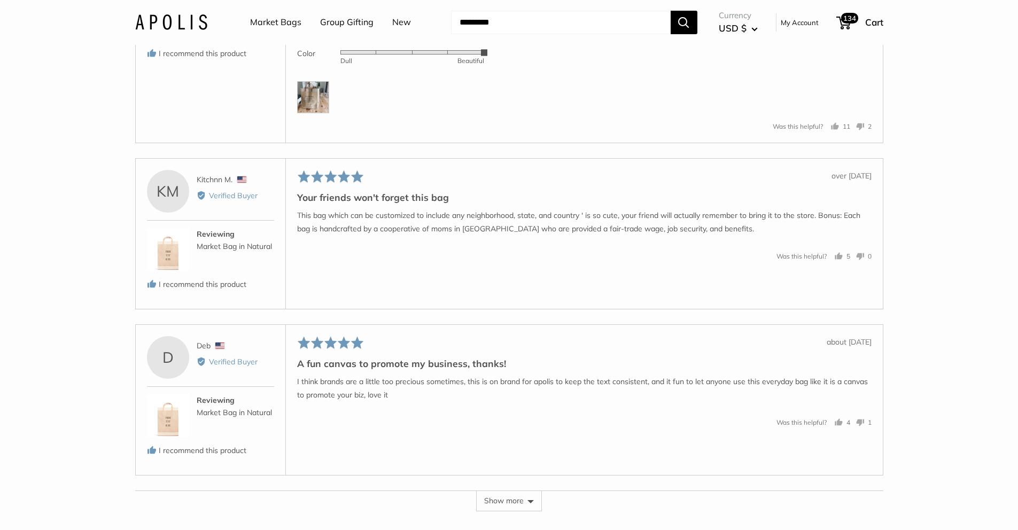
scroll to position [2395, 0]
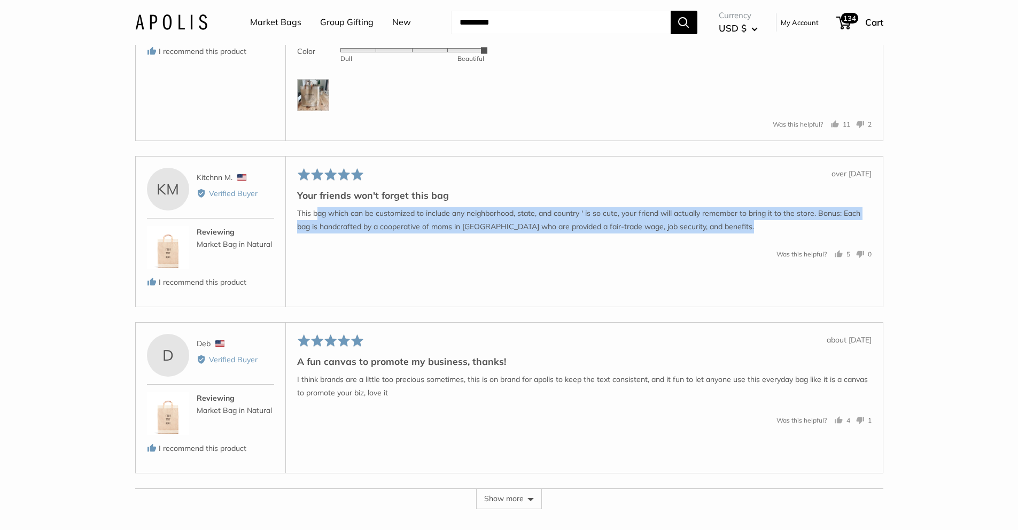
drag, startPoint x: 316, startPoint y: 225, endPoint x: 704, endPoint y: 270, distance: 391.0
click at [717, 273] on div "Rated 5 out of 5 Review posted over 8 years ago Your friends won't forget this …" at bounding box center [584, 231] width 598 height 151
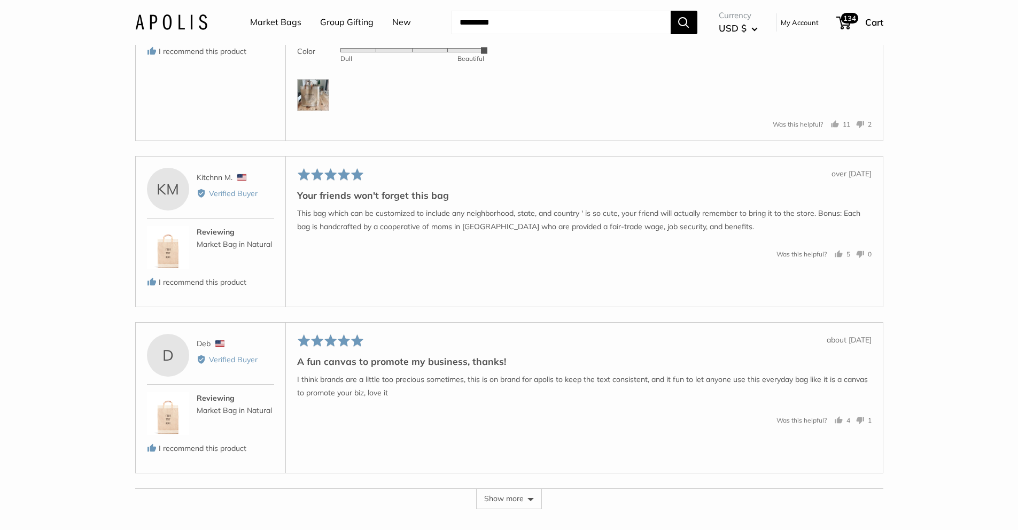
click at [559, 234] on p "This bag which can be customized to include any neighborhood, state, and countr…" at bounding box center [584, 220] width 574 height 27
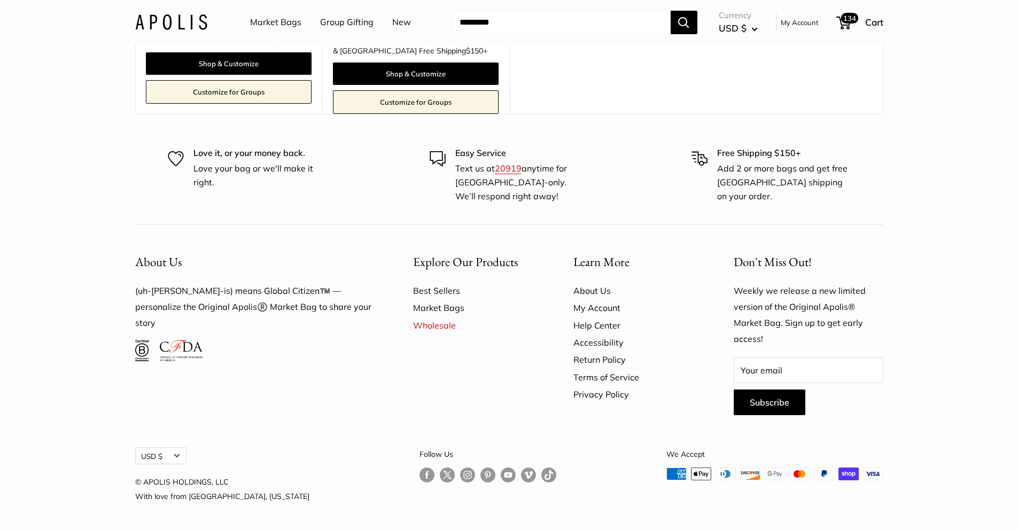
scroll to position [3240, 0]
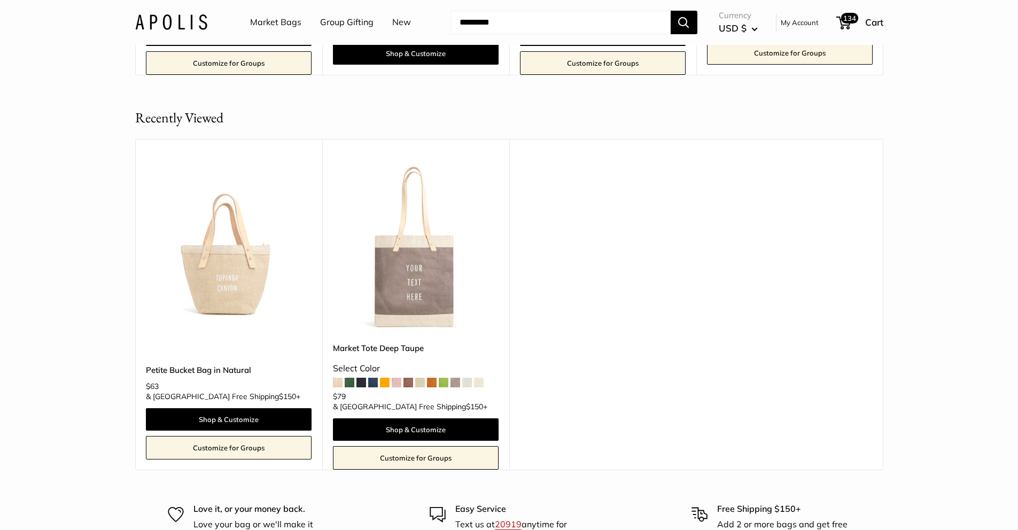
click at [0, 0] on img at bounding box center [0, 0] width 0 height 0
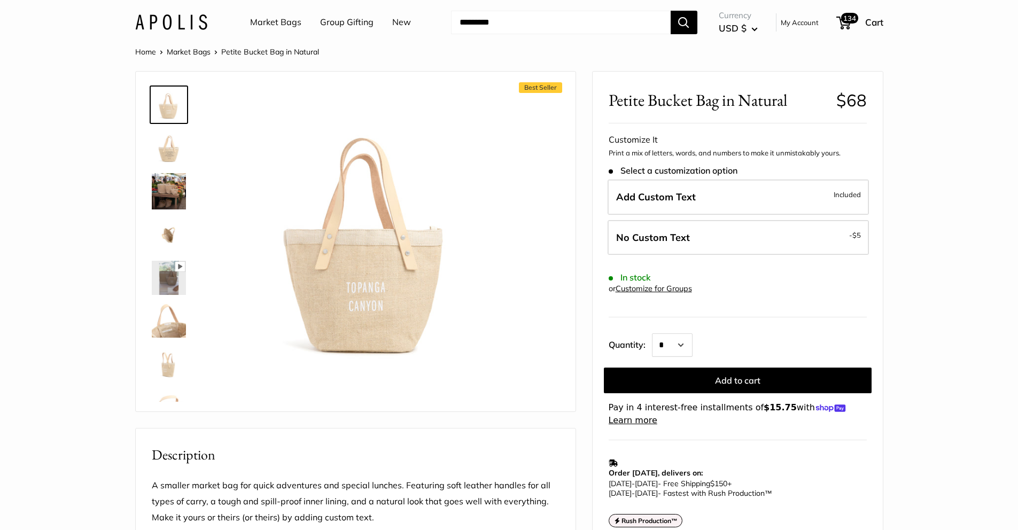
drag, startPoint x: 174, startPoint y: 179, endPoint x: 380, endPoint y: 16, distance: 262.9
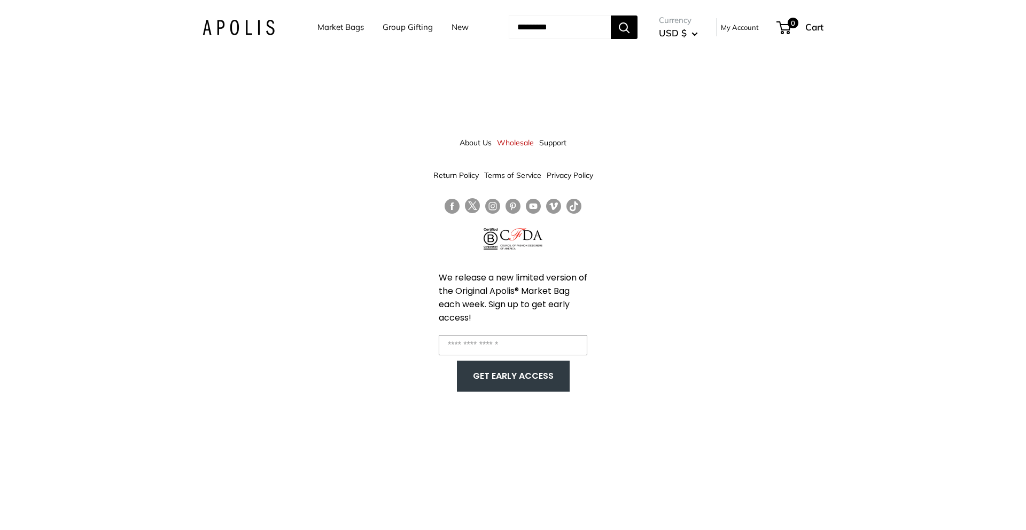
click at [778, 234] on div "About Us Wholesale Support Return Policy Terms of Service Privacy Policy We rel…" at bounding box center [513, 265] width 1026 height 530
click at [247, 18] on div "Market Bags Group Gifting New Need help? Text Us: 20919 hello@apolisglobal.com …" at bounding box center [513, 27] width 621 height 33
click at [212, 25] on img at bounding box center [239, 27] width 72 height 15
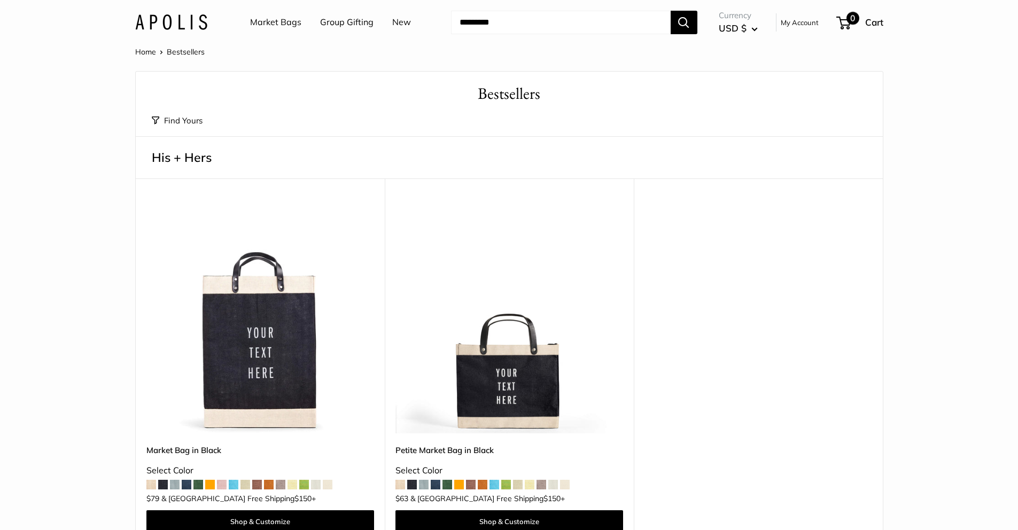
click at [846, 26] on span "0" at bounding box center [843, 23] width 14 height 13
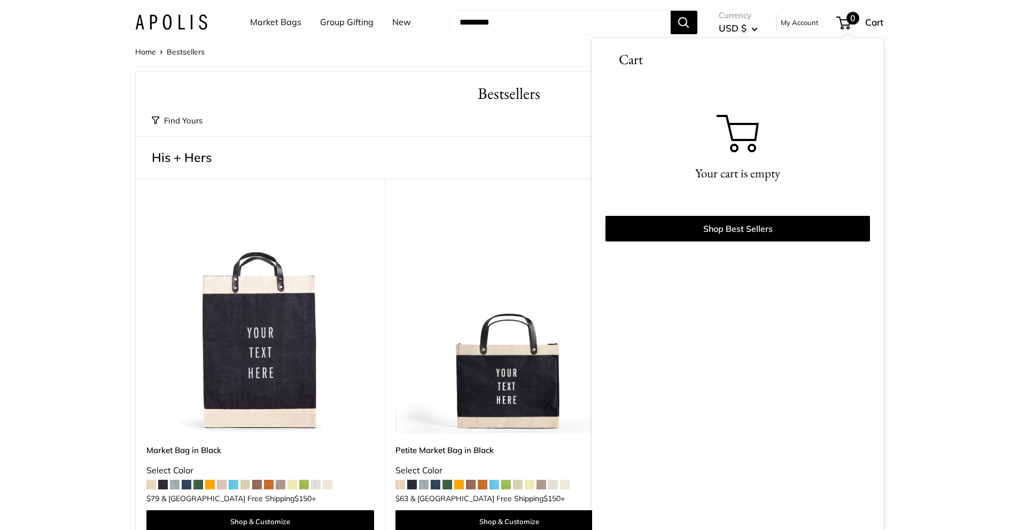
click at [878, 24] on span "Cart" at bounding box center [874, 22] width 18 height 11
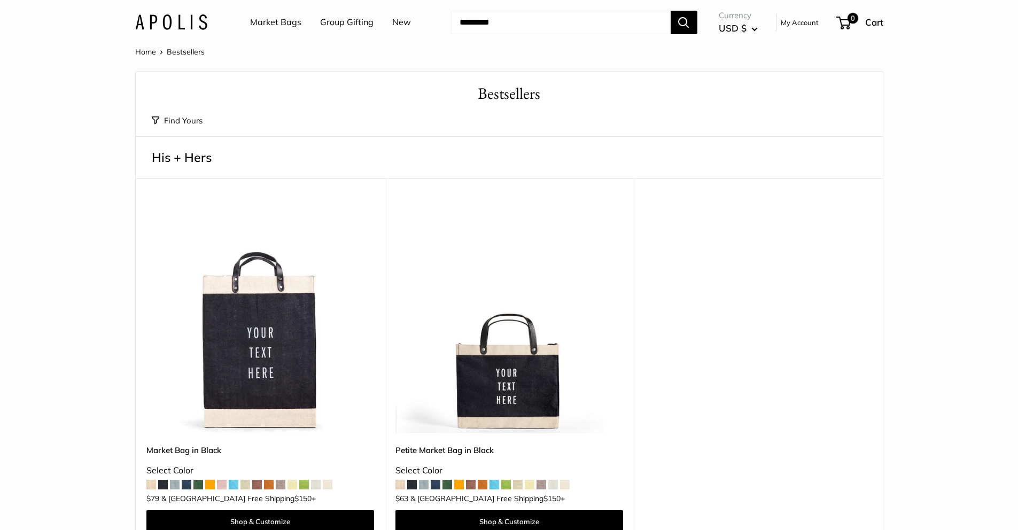
click at [343, 26] on link "Group Gifting" at bounding box center [346, 22] width 53 height 16
